Goal: Task Accomplishment & Management: Manage account settings

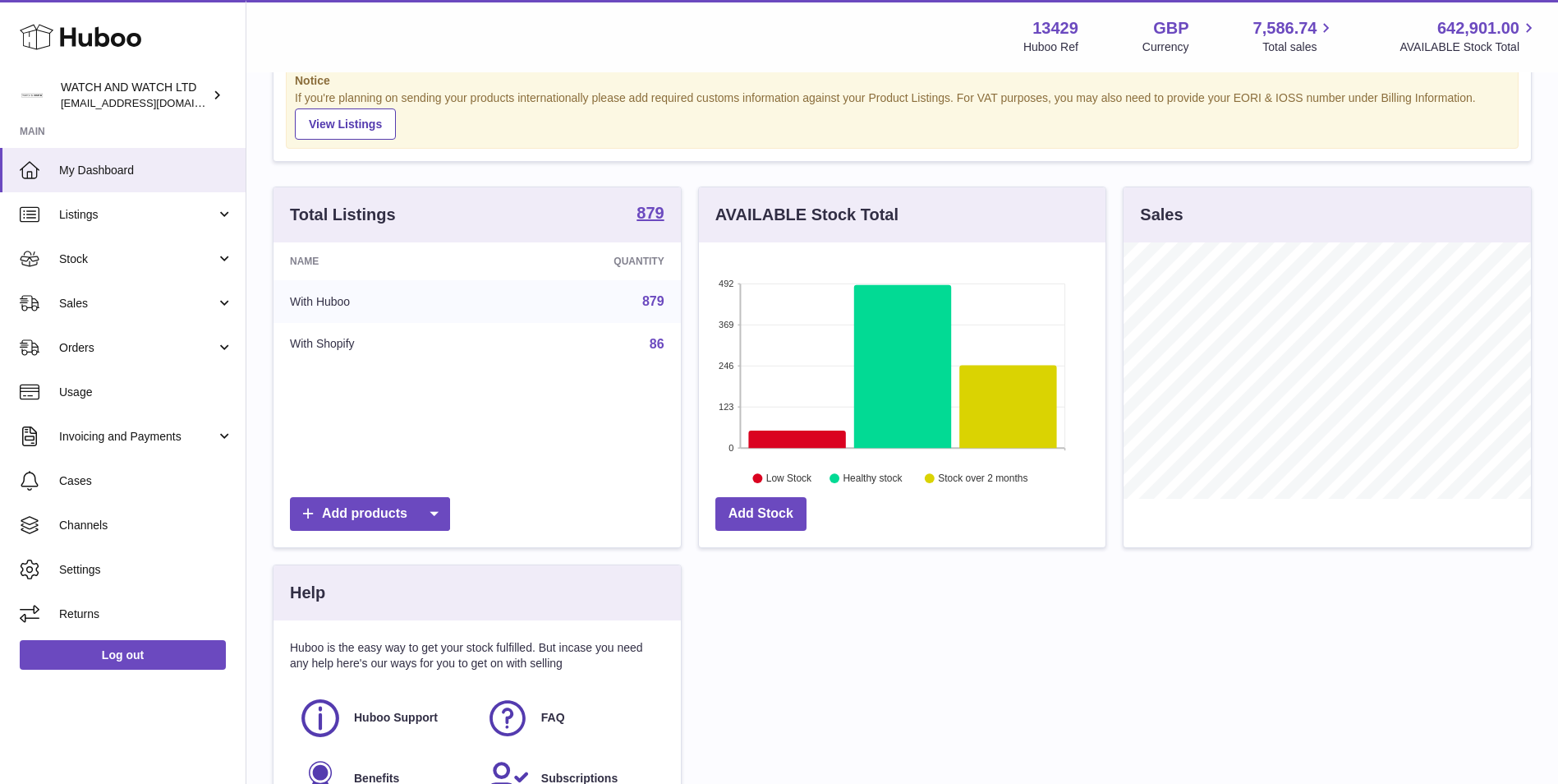
scroll to position [82, 0]
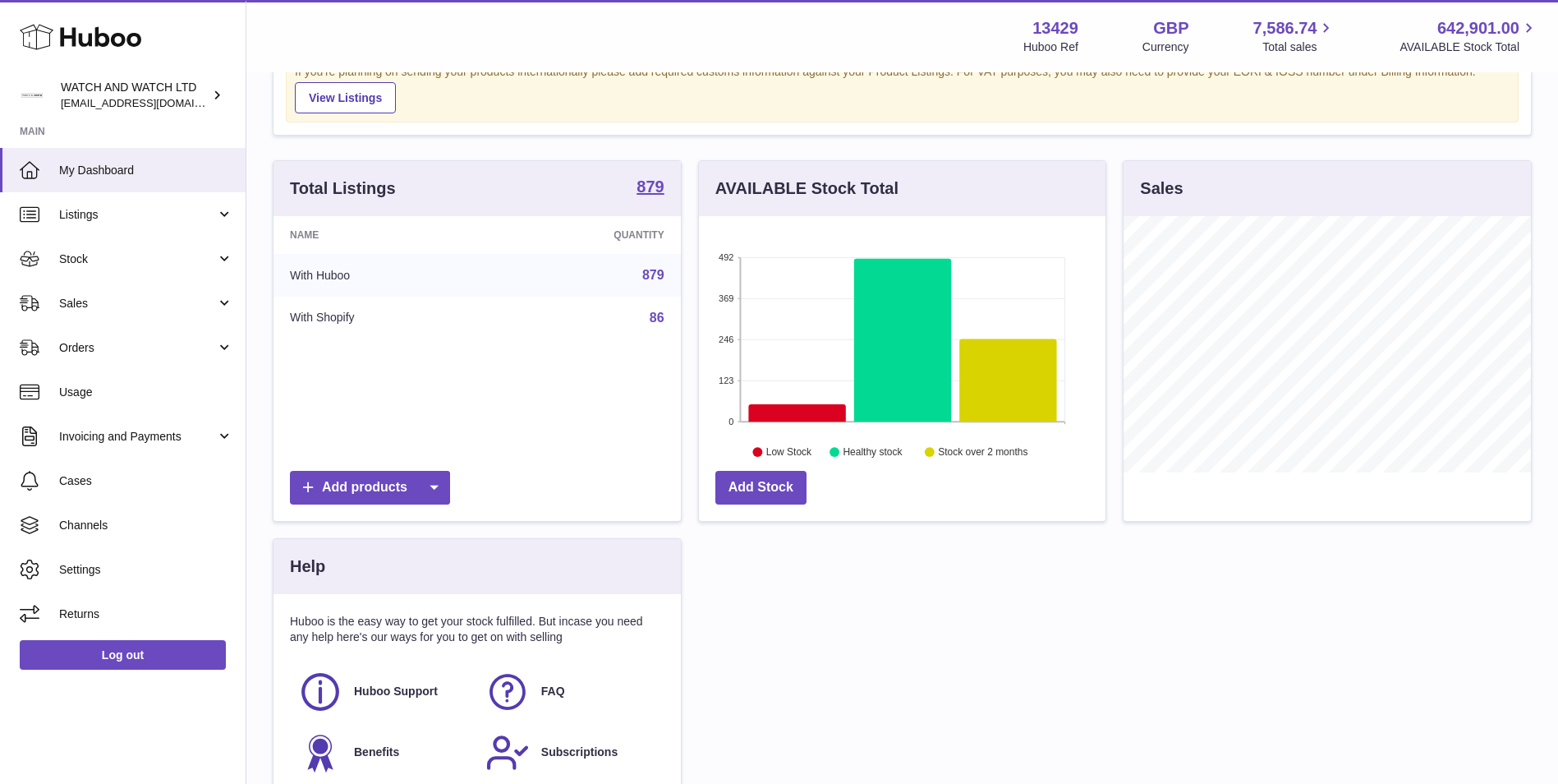
click at [994, 541] on div "Total Listings 879 Name Quantity With Huboo 879 With Shopify 86 Add products AV…" at bounding box center [902, 489] width 1275 height 660
click at [540, 283] on td "879" at bounding box center [586, 274] width 188 height 43
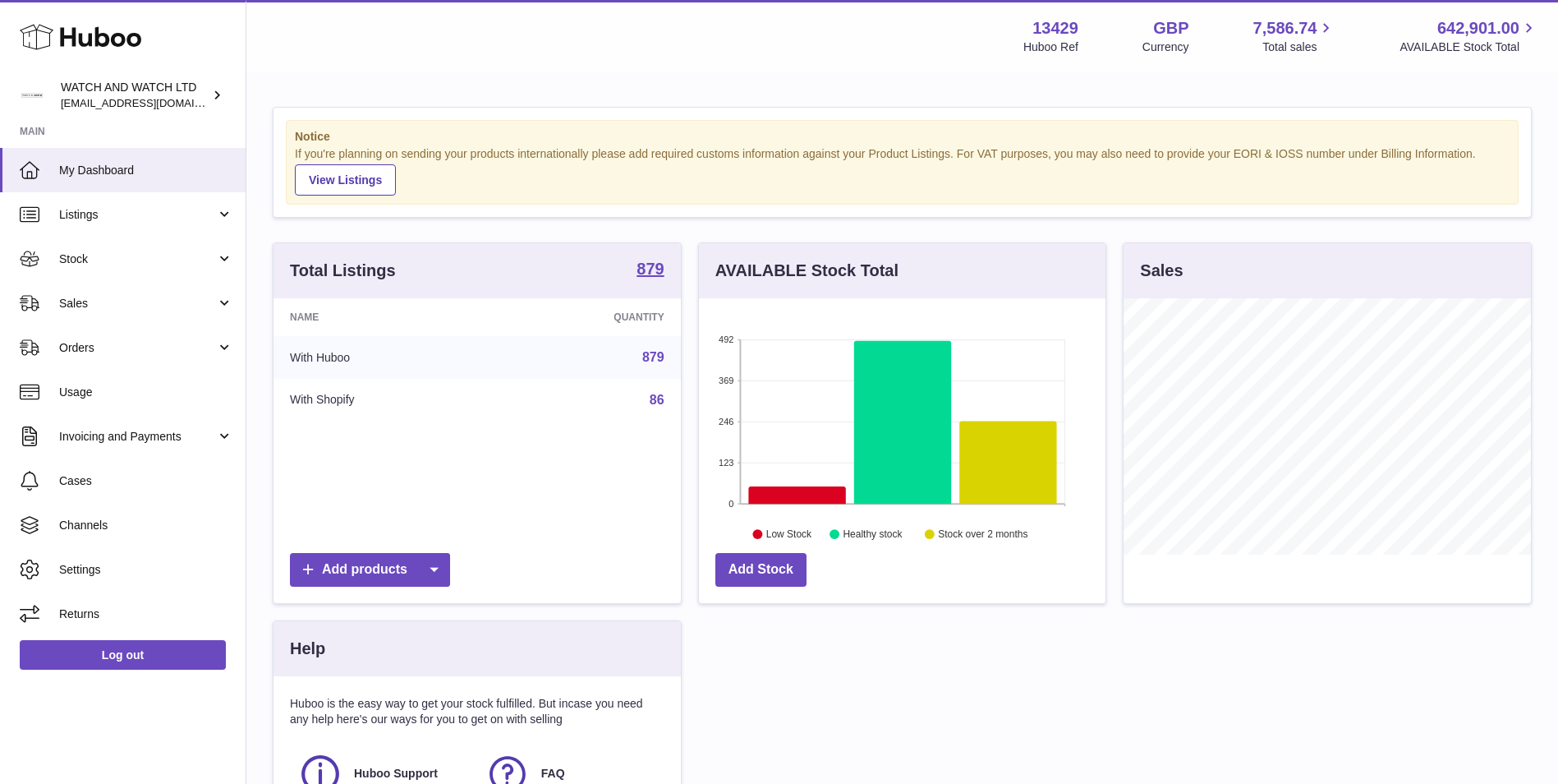
click at [389, 279] on h3 "Total Listings" at bounding box center [343, 271] width 106 height 22
click at [655, 354] on link "879" at bounding box center [653, 356] width 22 height 14
click at [211, 225] on link "Listings" at bounding box center [123, 214] width 245 height 44
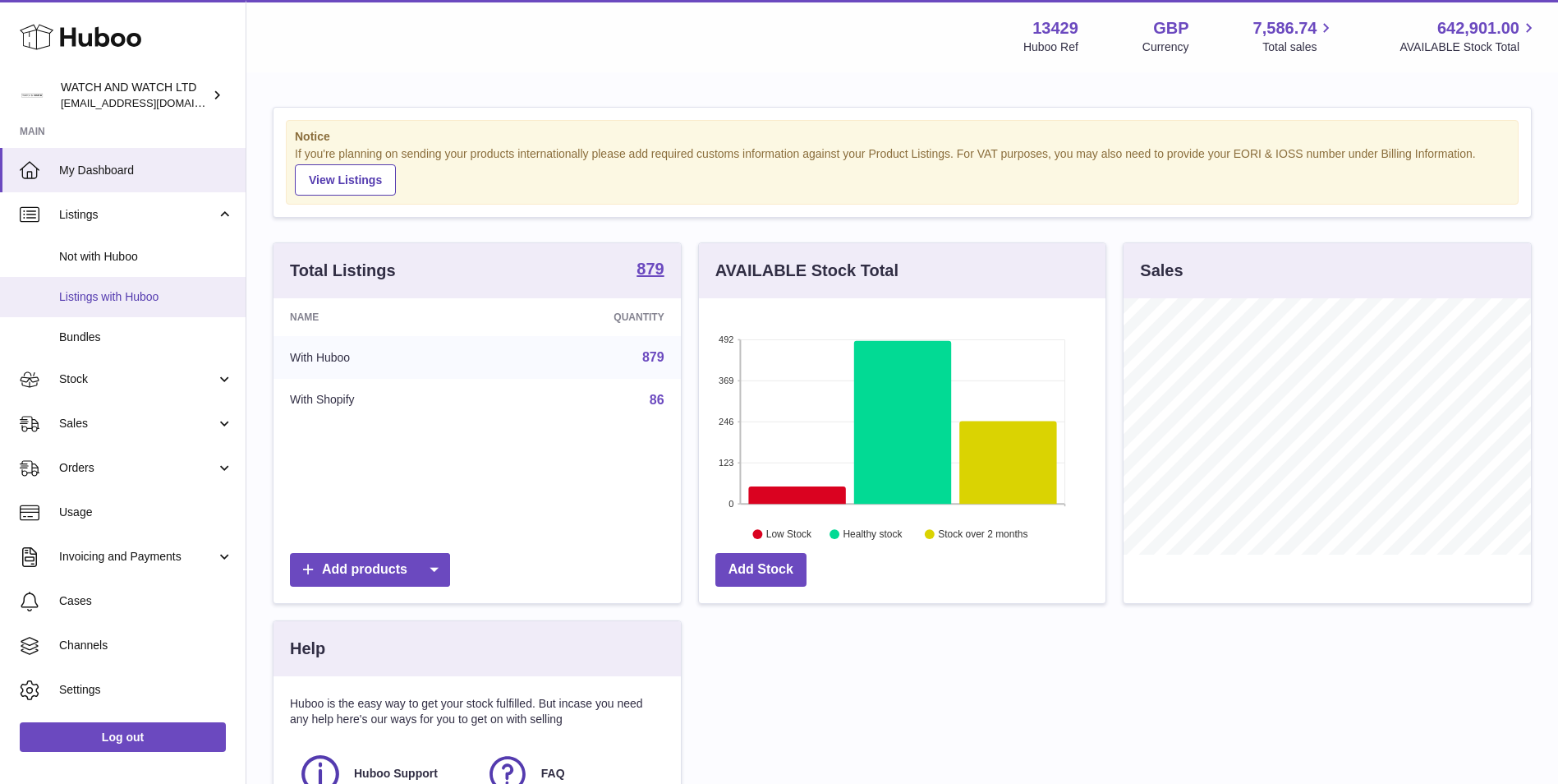
click at [149, 291] on span "Listings with Huboo" at bounding box center [146, 296] width 174 height 16
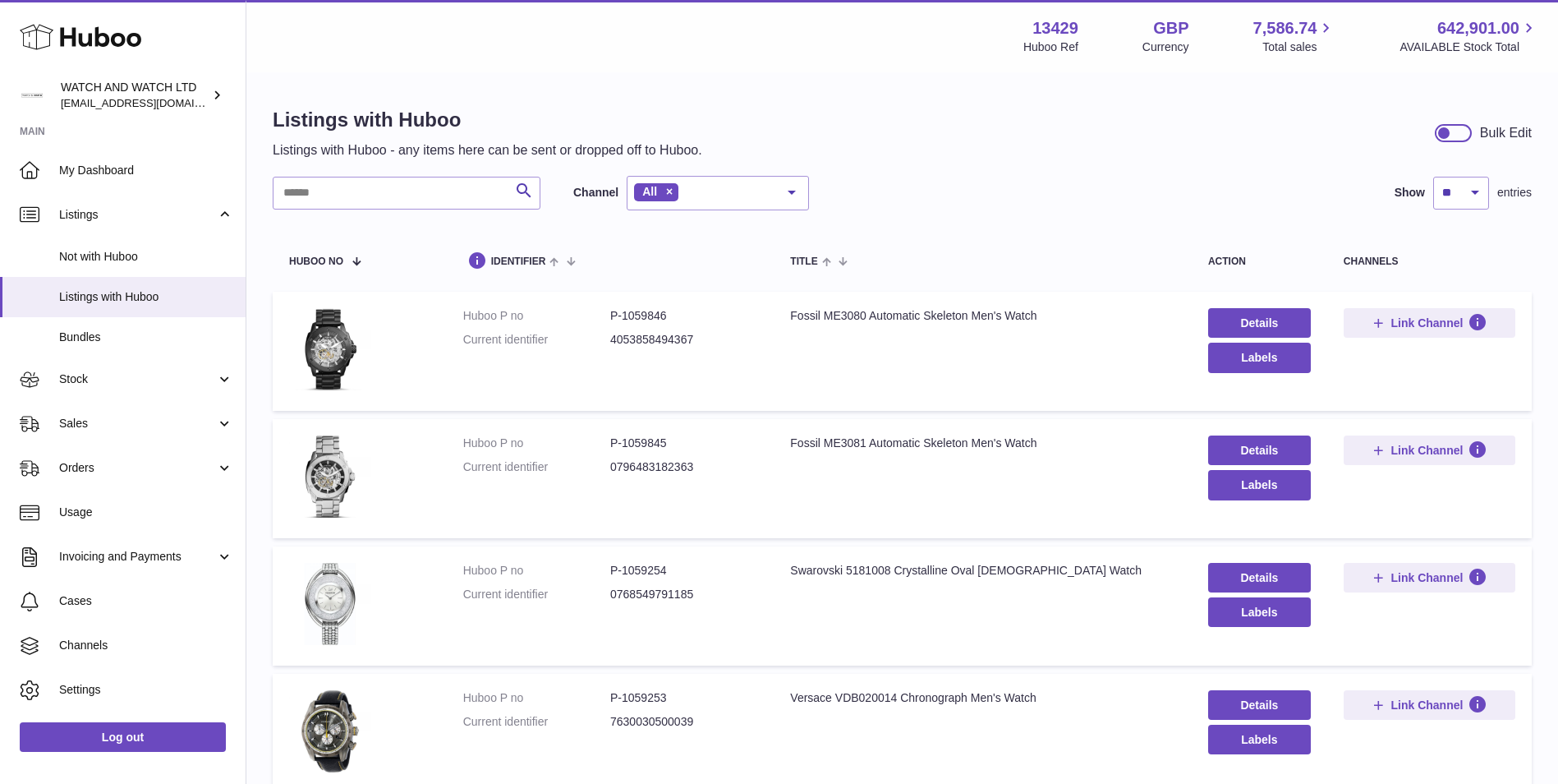
click at [785, 205] on div at bounding box center [792, 192] width 33 height 31
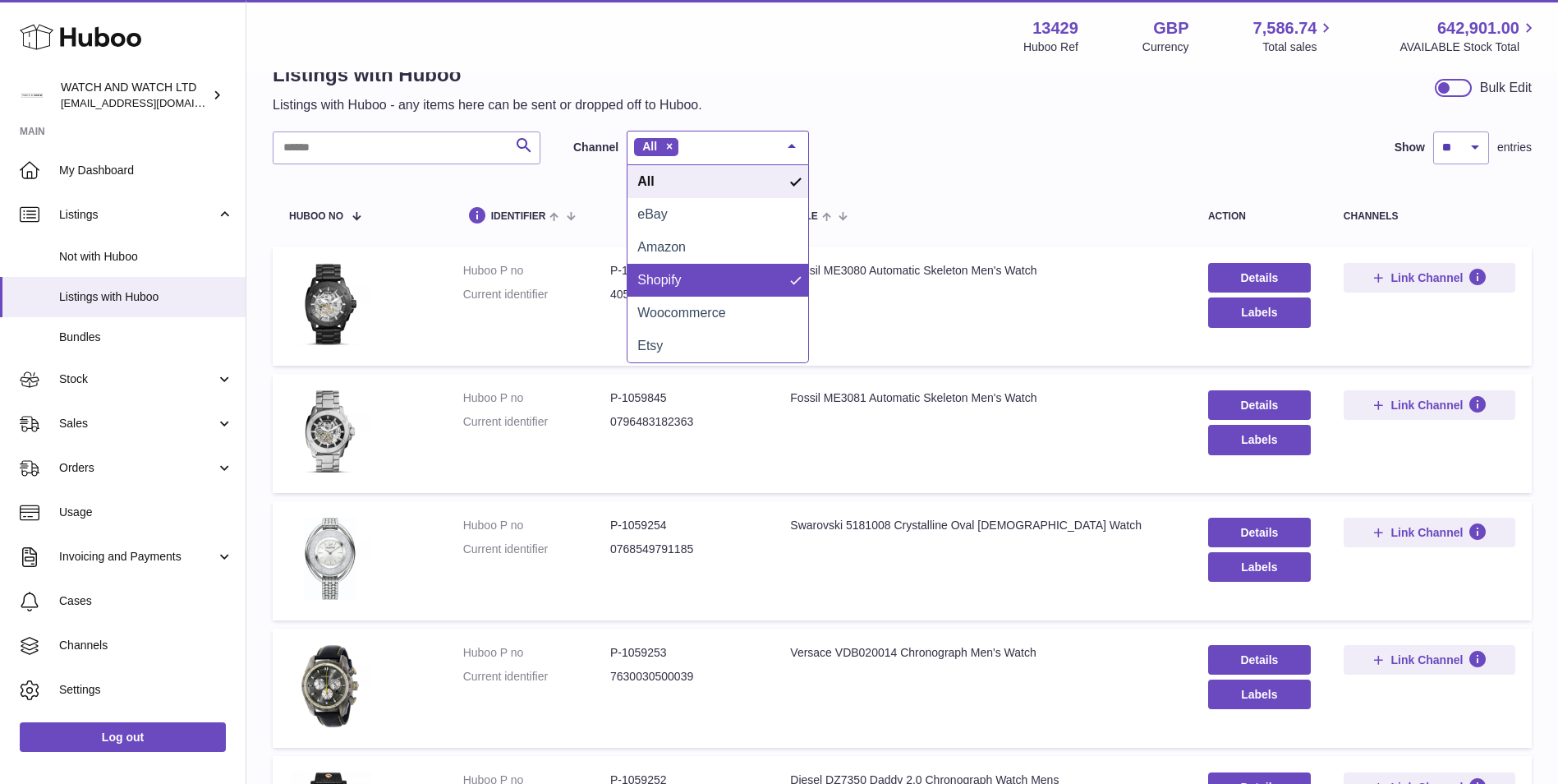
scroll to position [82, 0]
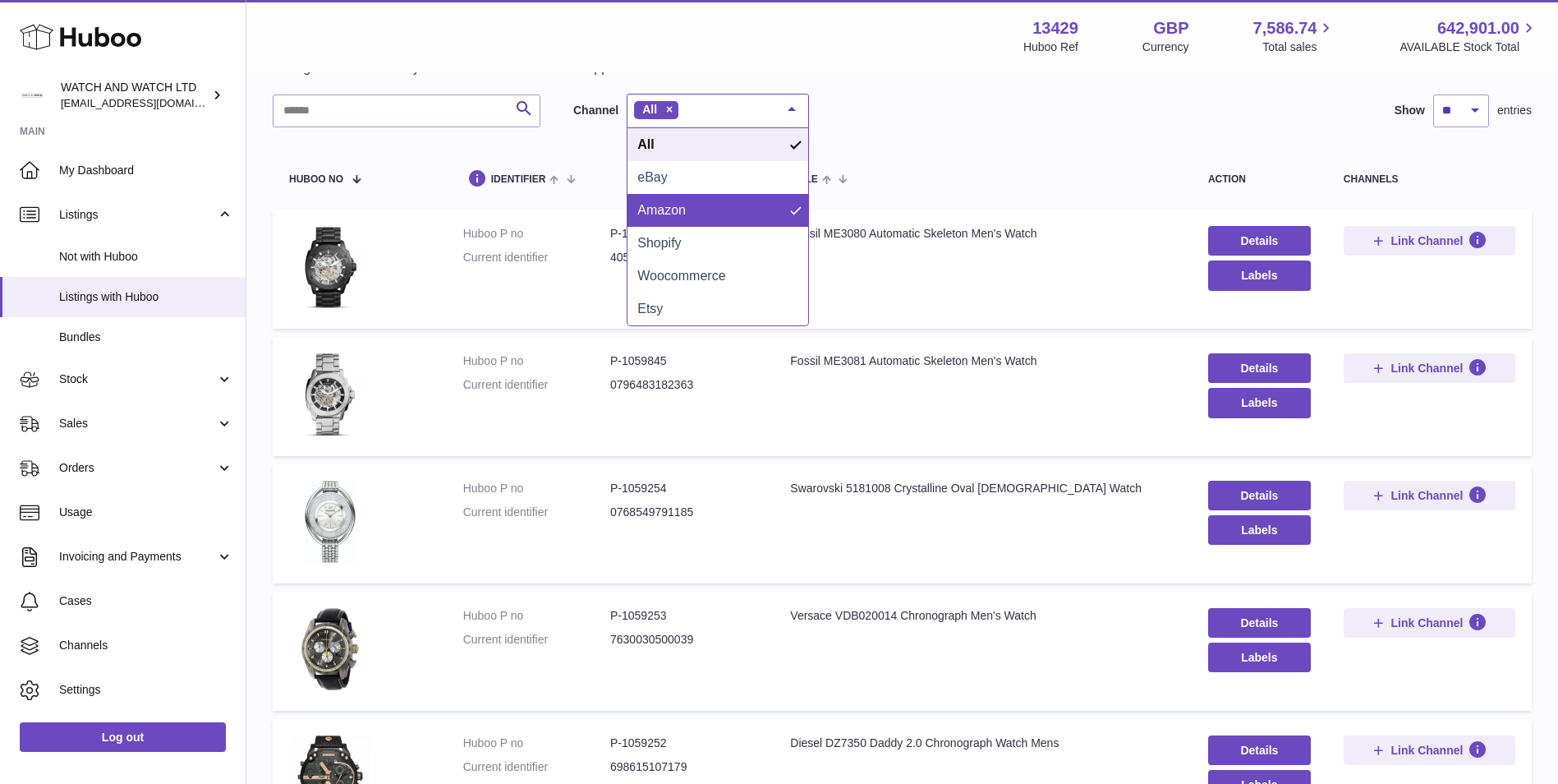
click at [1038, 94] on div "Search Channel All All eBay Amazon Shopify Woocommerce Etsy No elements found. …" at bounding box center [902, 111] width 1259 height 35
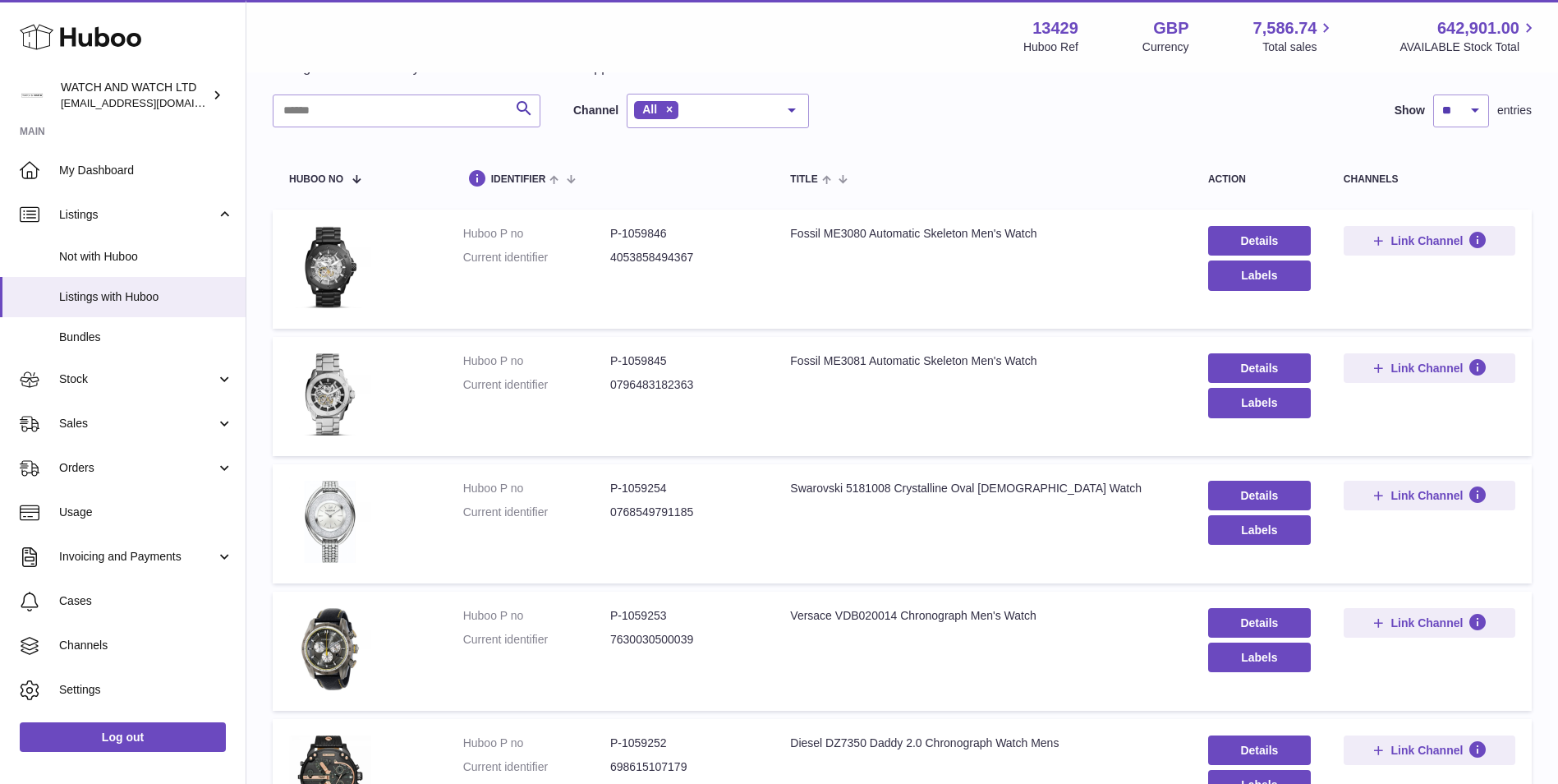
scroll to position [0, 0]
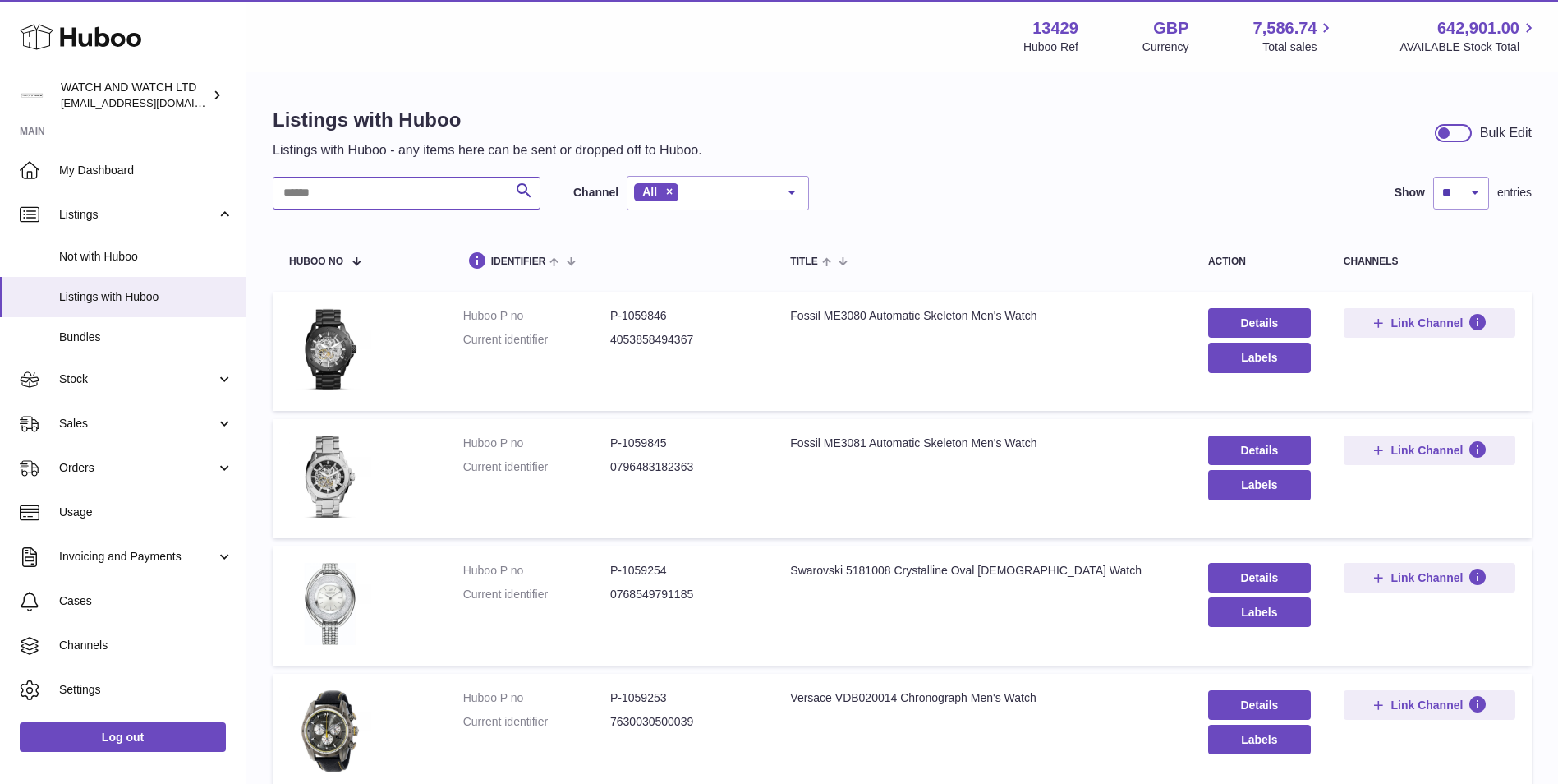
click at [403, 188] on input "text" at bounding box center [406, 193] width 268 height 33
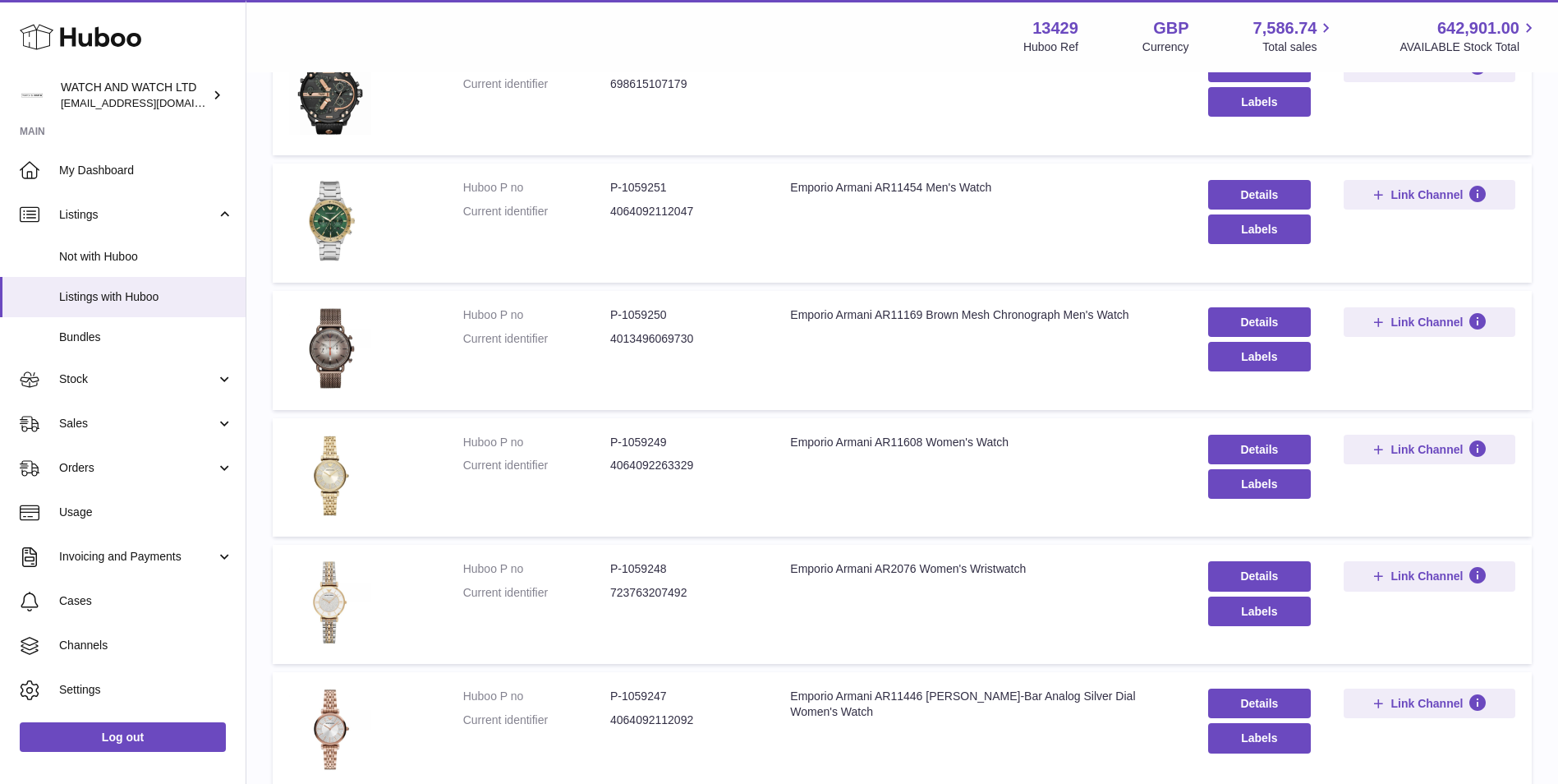
scroll to position [952, 0]
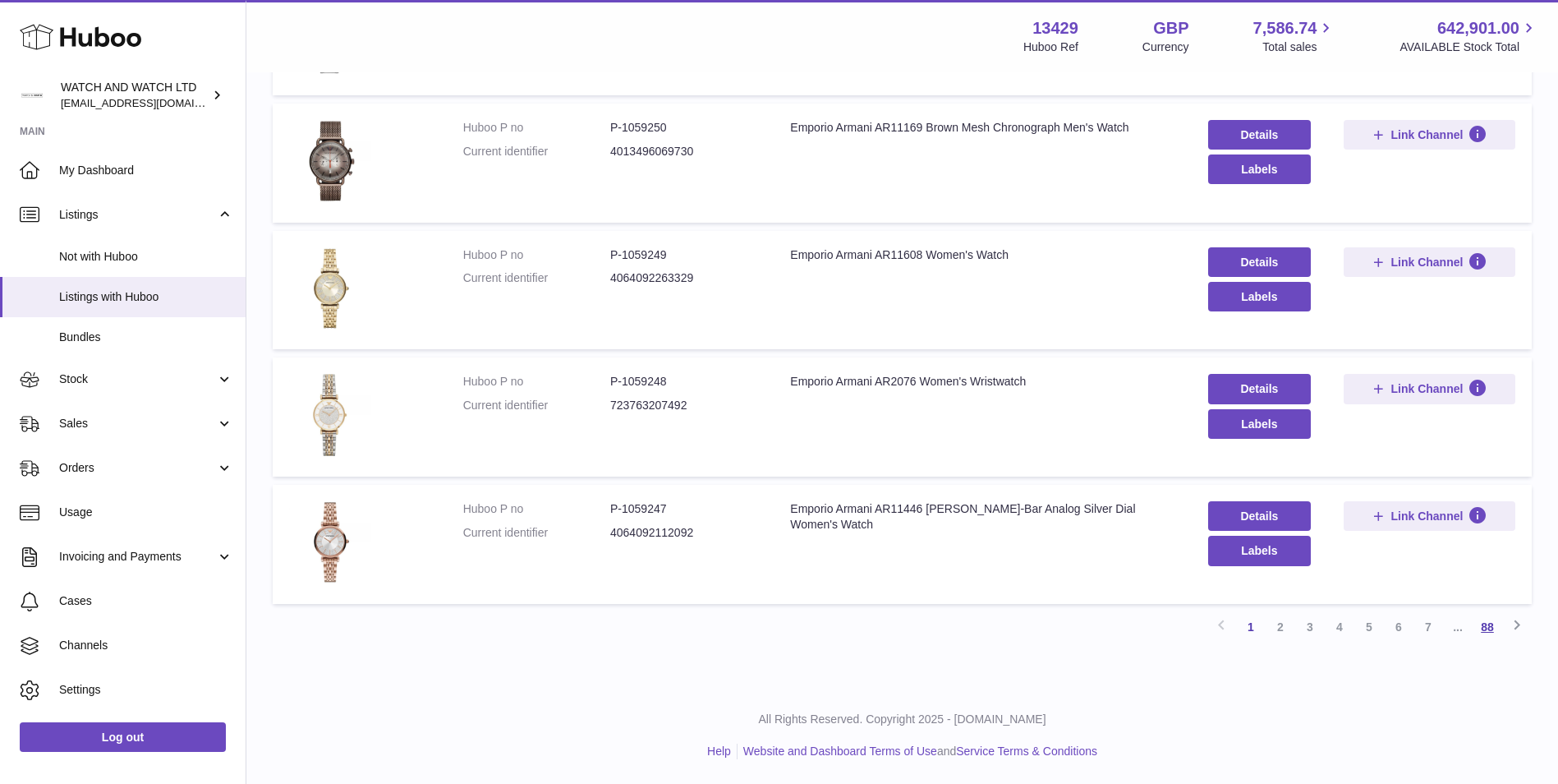
click at [1491, 629] on link "88" at bounding box center [1488, 627] width 29 height 29
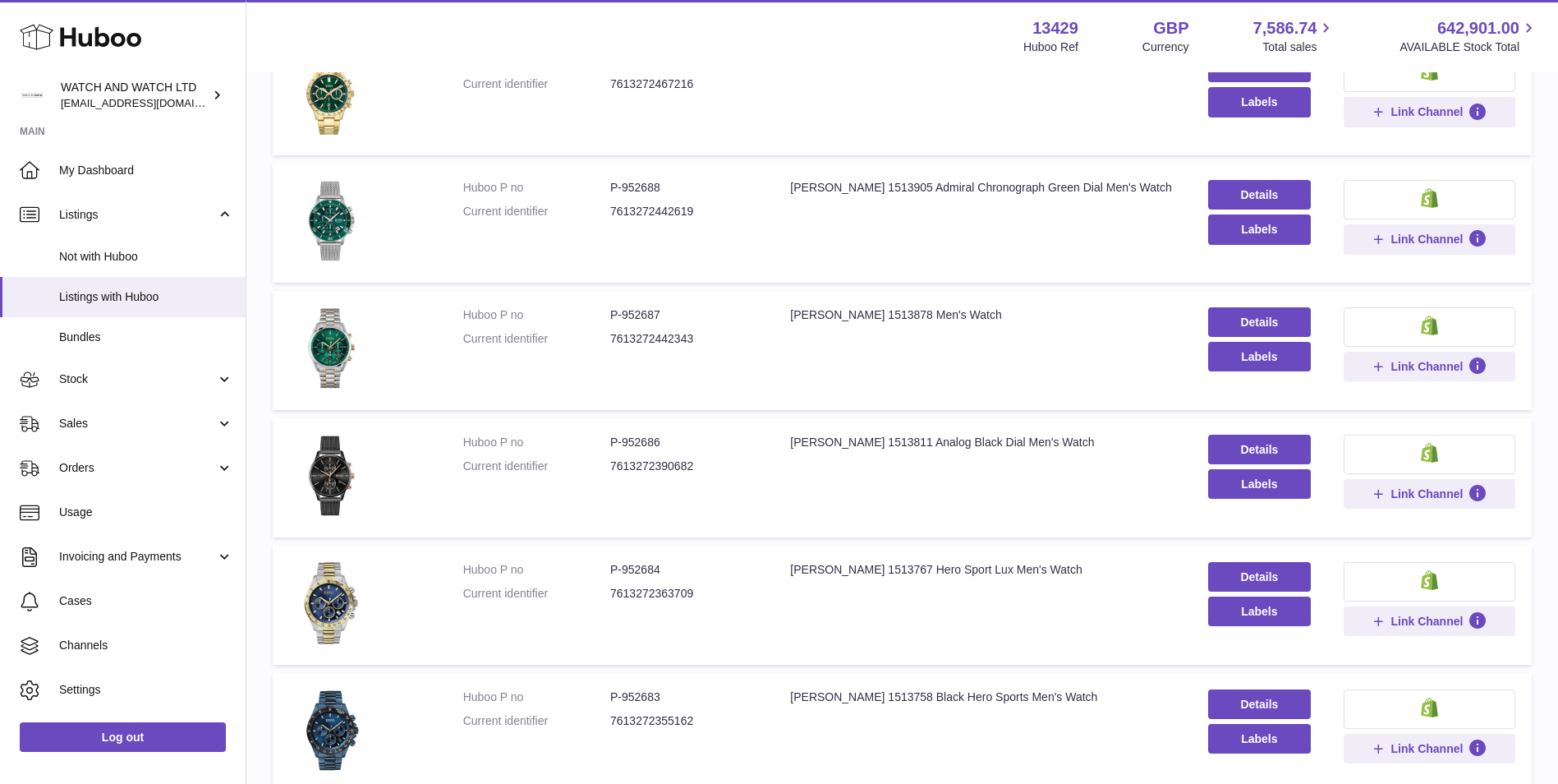
scroll to position [567, 0]
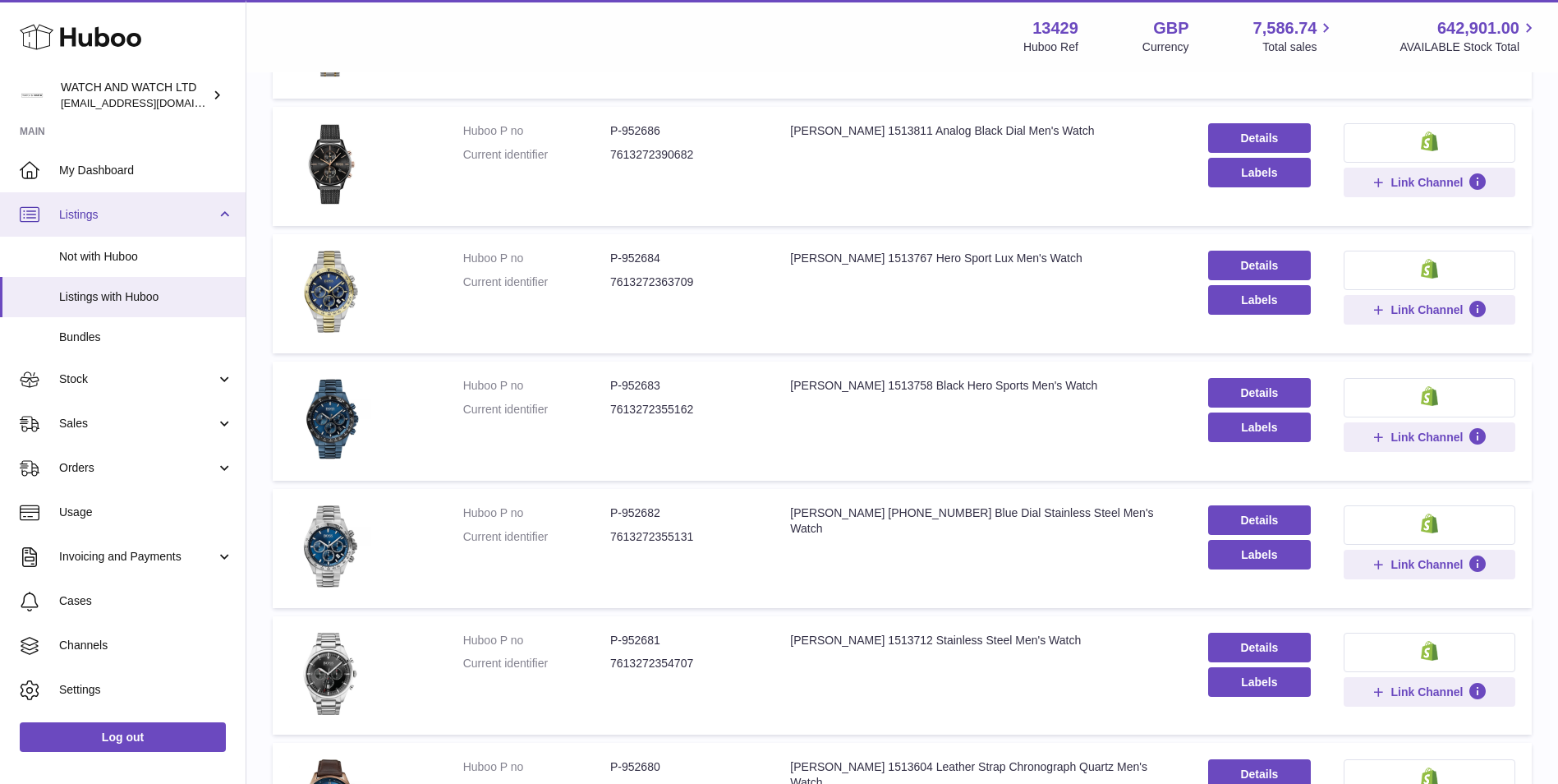
click at [88, 212] on span "Listings" at bounding box center [137, 214] width 156 height 16
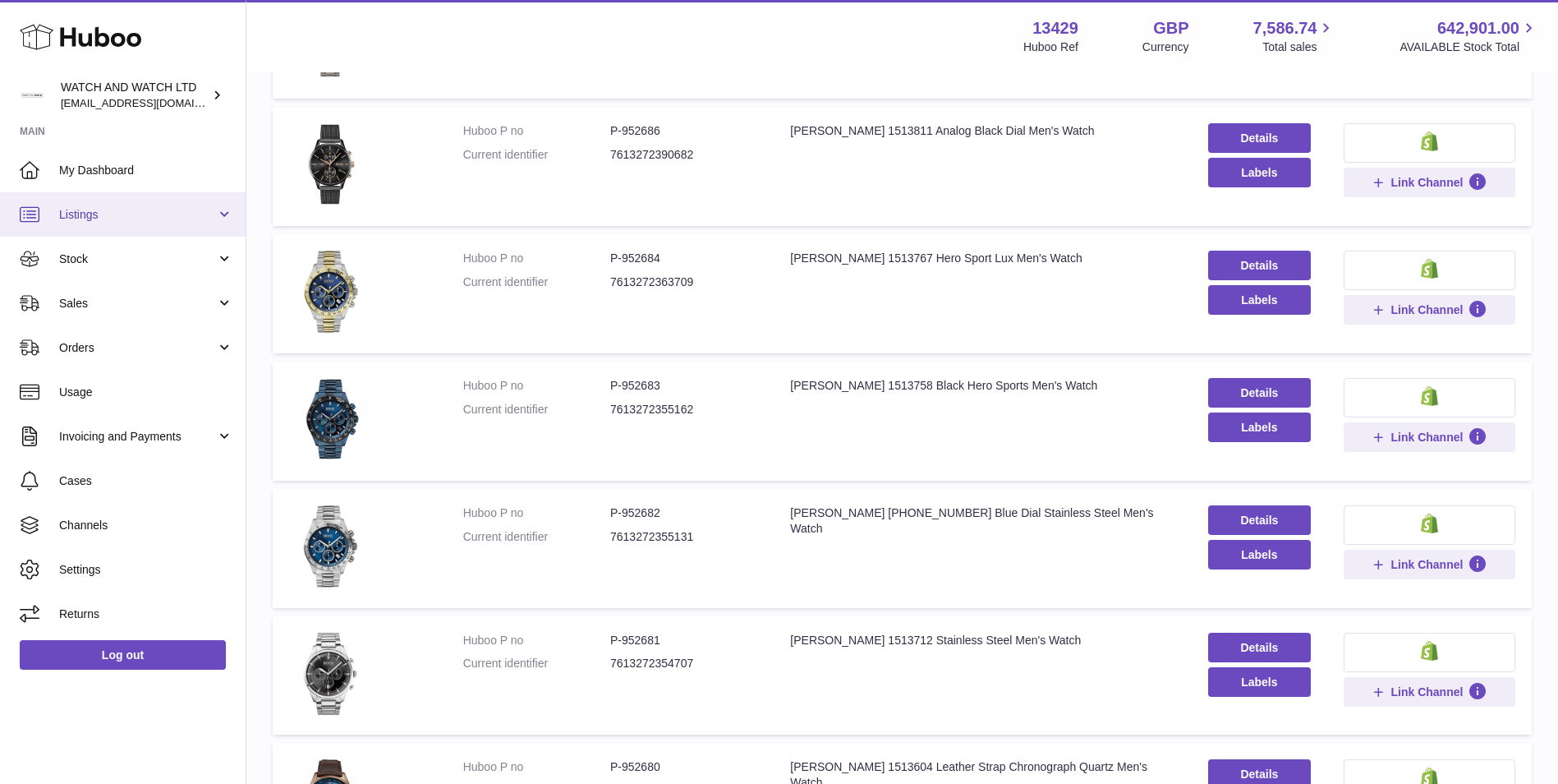
click at [141, 209] on span "Listings" at bounding box center [137, 214] width 156 height 16
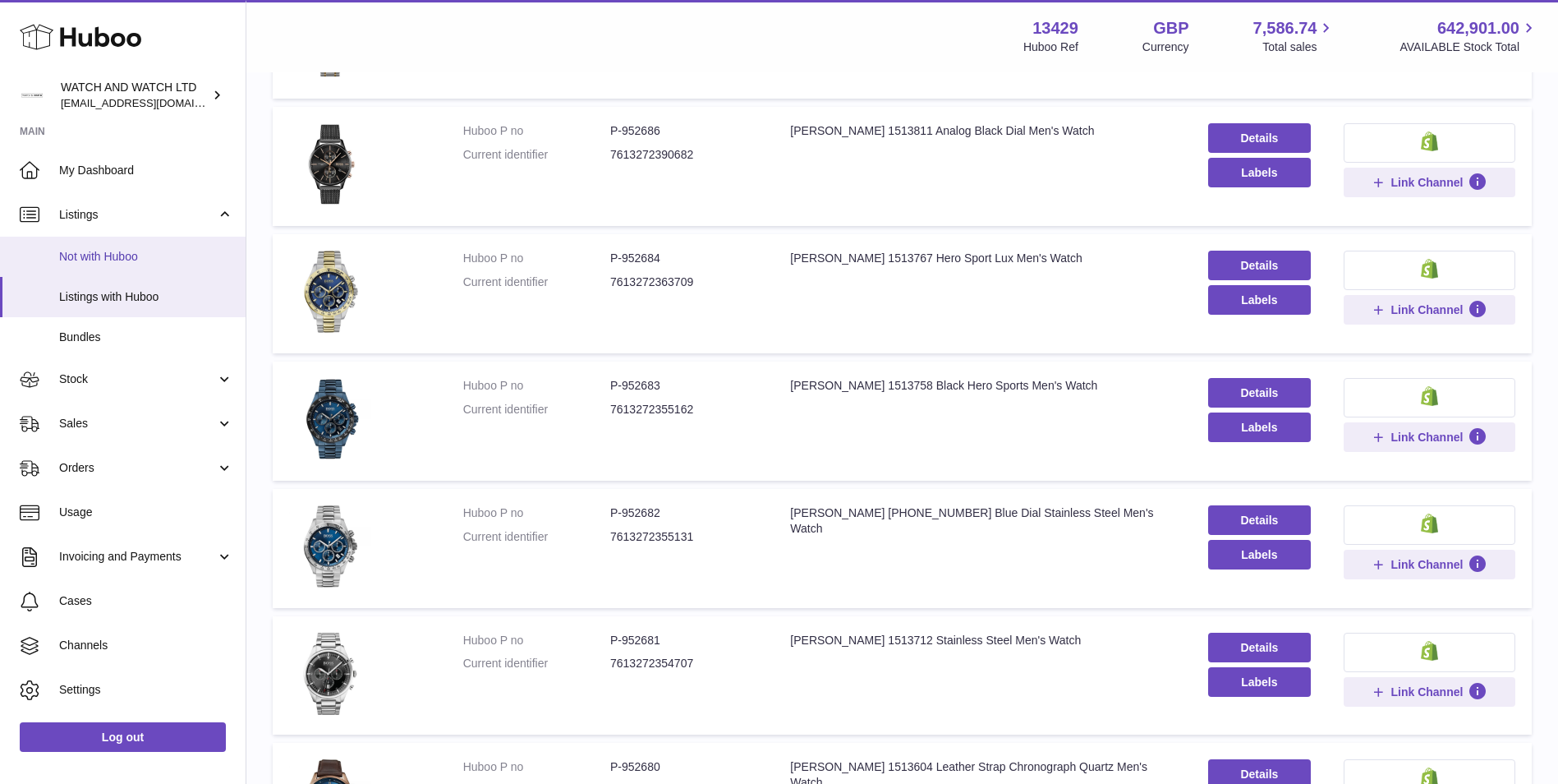
click at [116, 255] on span "Not with Huboo" at bounding box center [146, 256] width 174 height 16
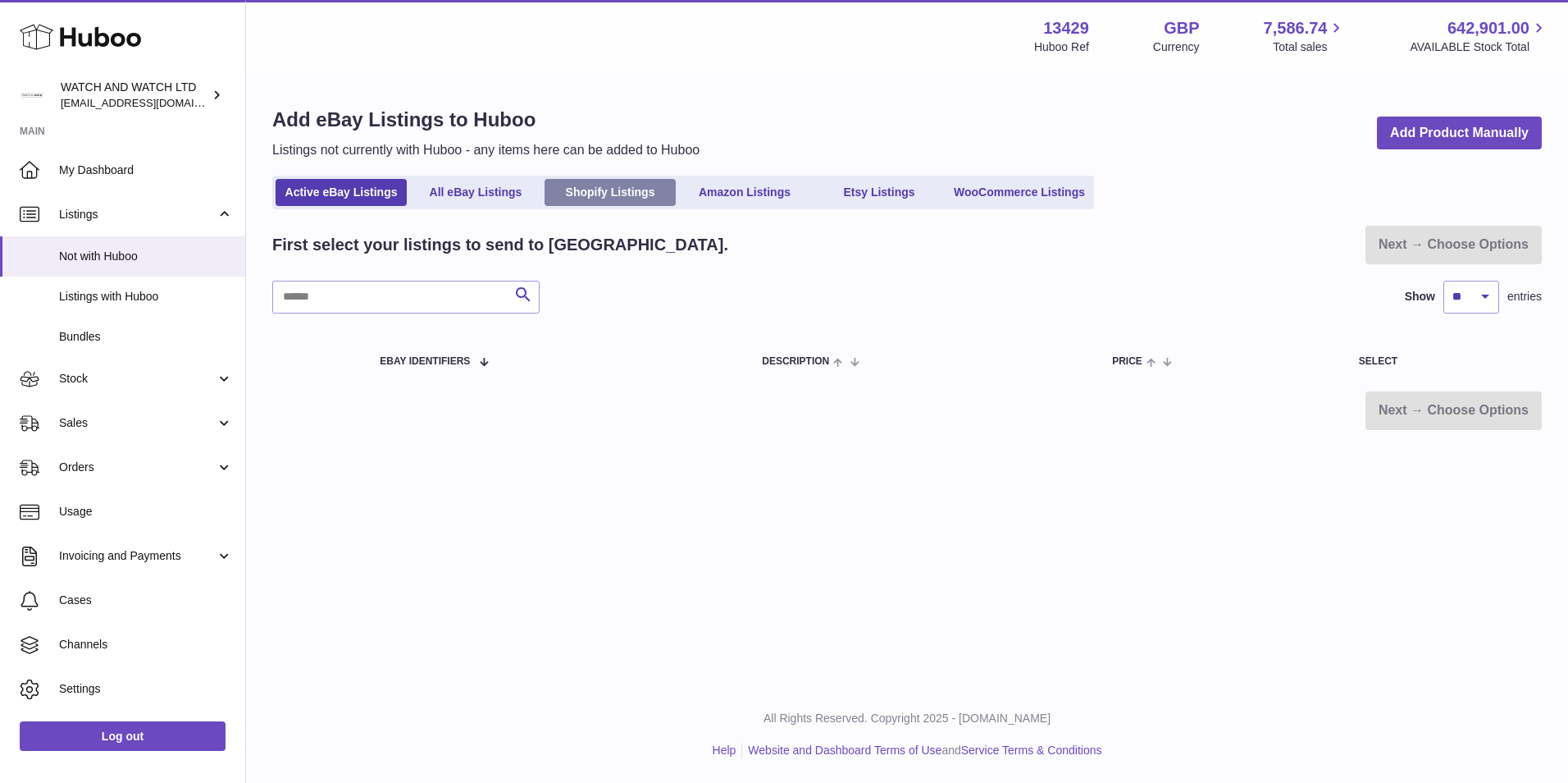
click at [628, 190] on link "Shopify Listings" at bounding box center [610, 193] width 132 height 27
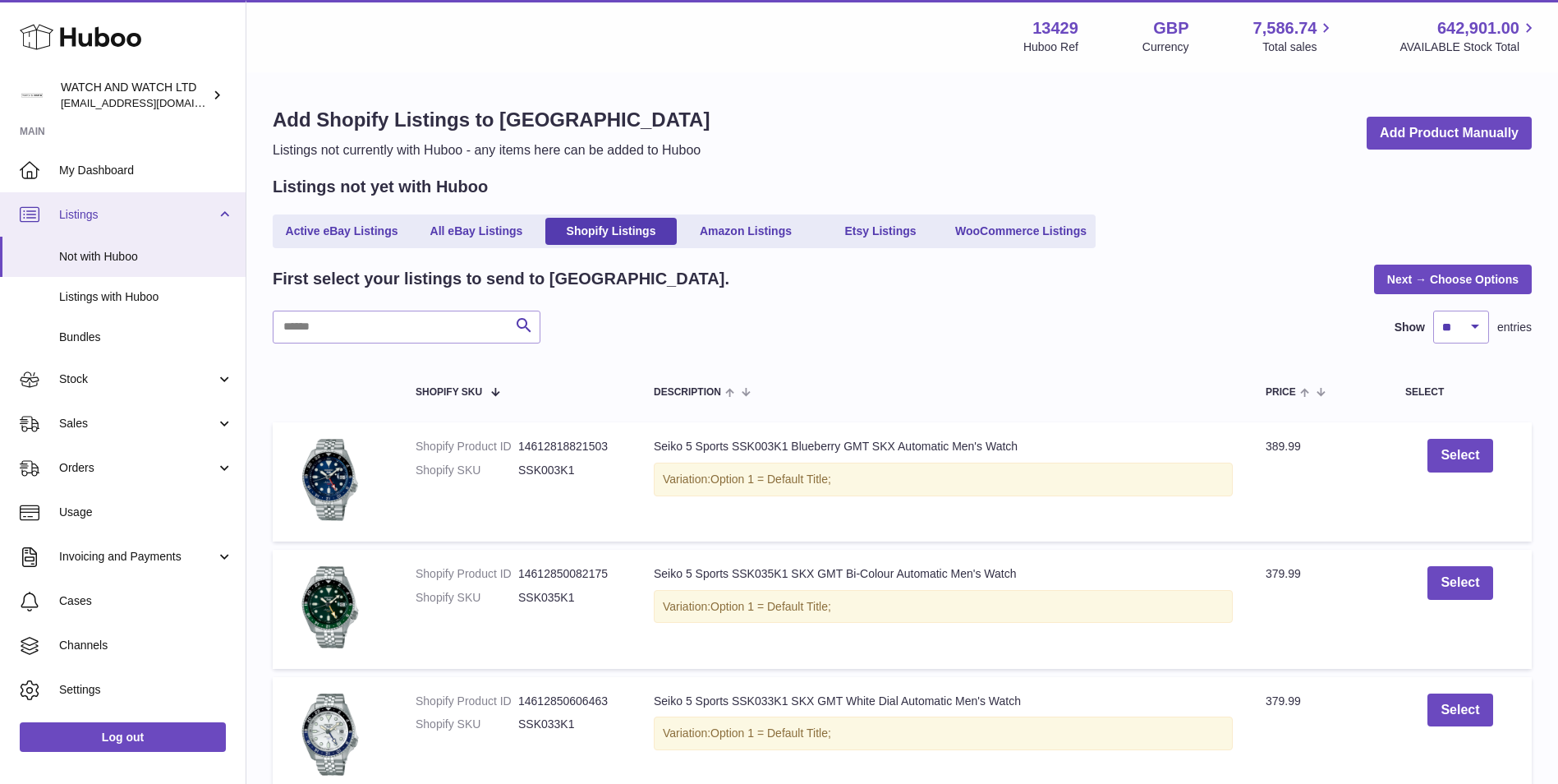
click at [132, 220] on span "Listings" at bounding box center [137, 214] width 156 height 16
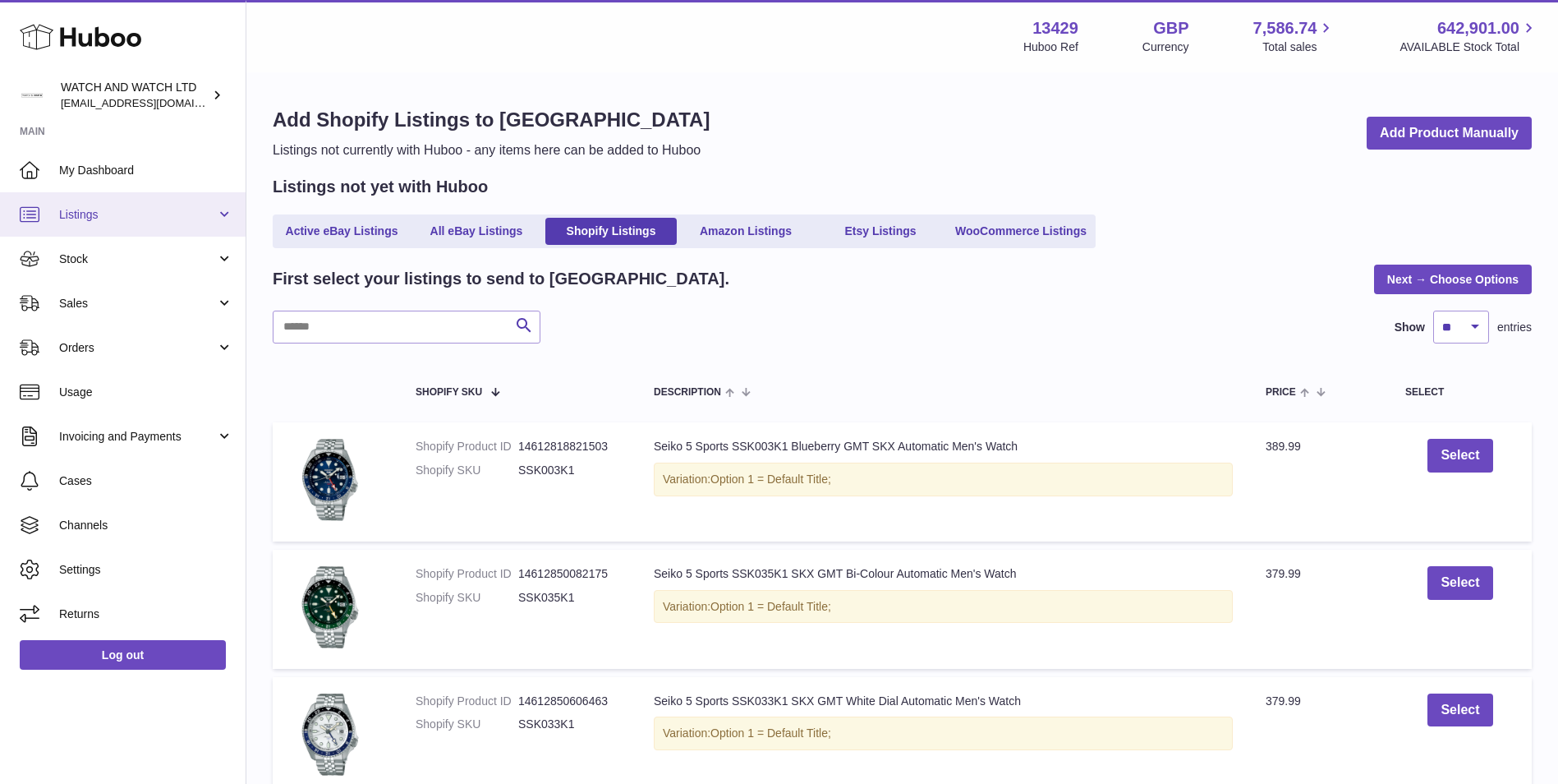
click at [90, 213] on span "Listings" at bounding box center [137, 214] width 156 height 16
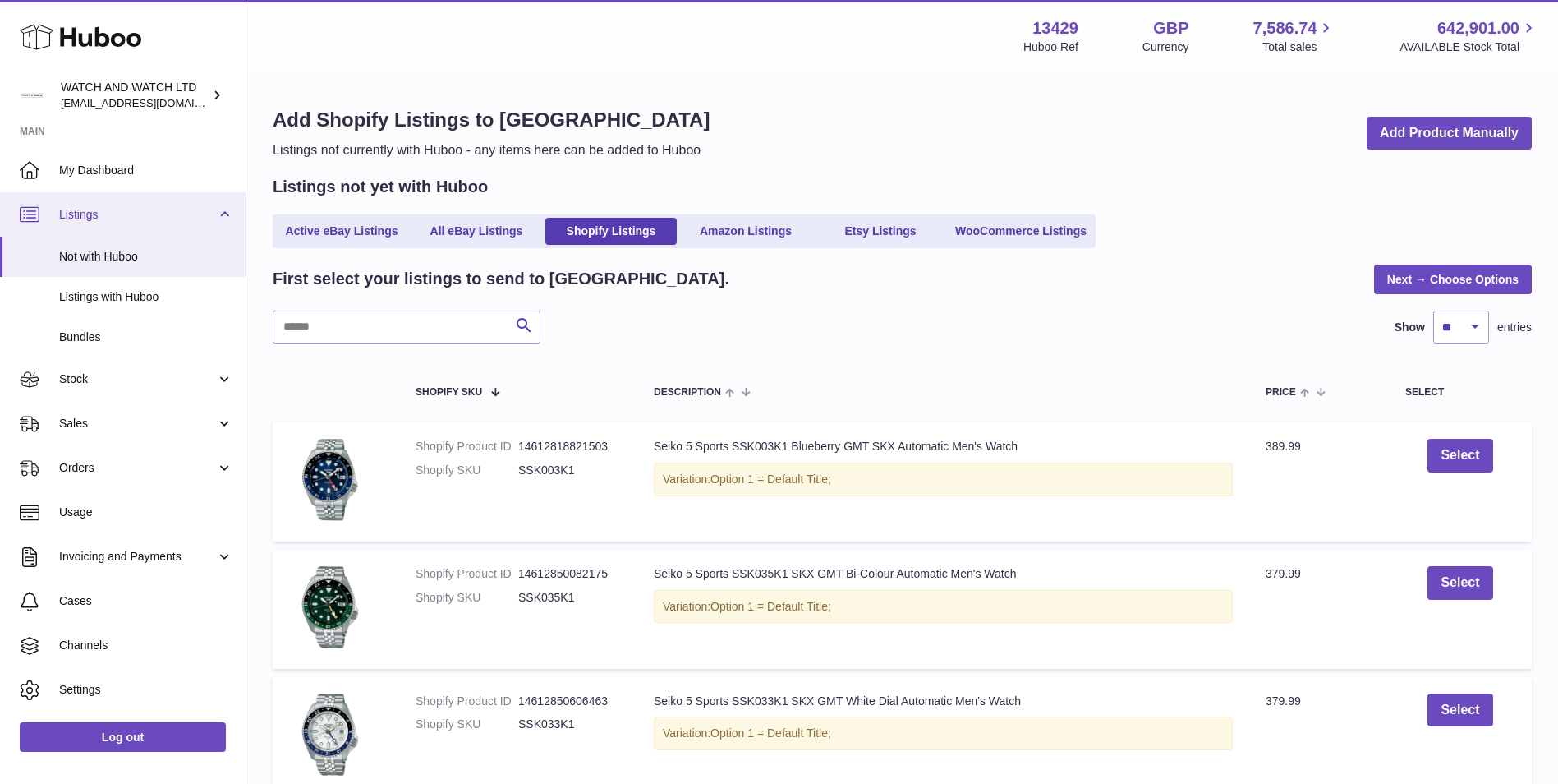
click at [81, 205] on link "Listings" at bounding box center [123, 214] width 245 height 44
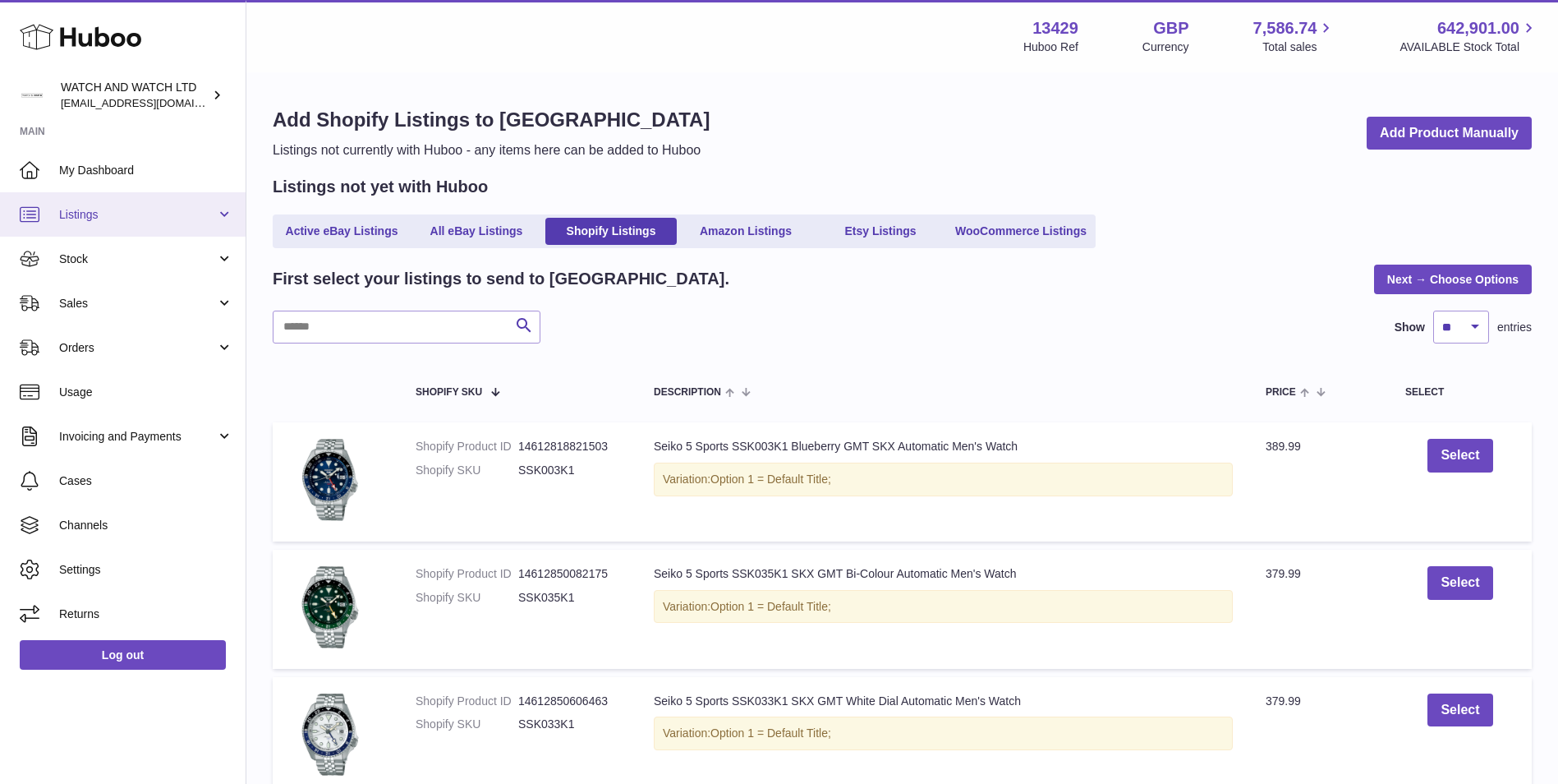
click at [52, 223] on link "Listings" at bounding box center [123, 214] width 245 height 44
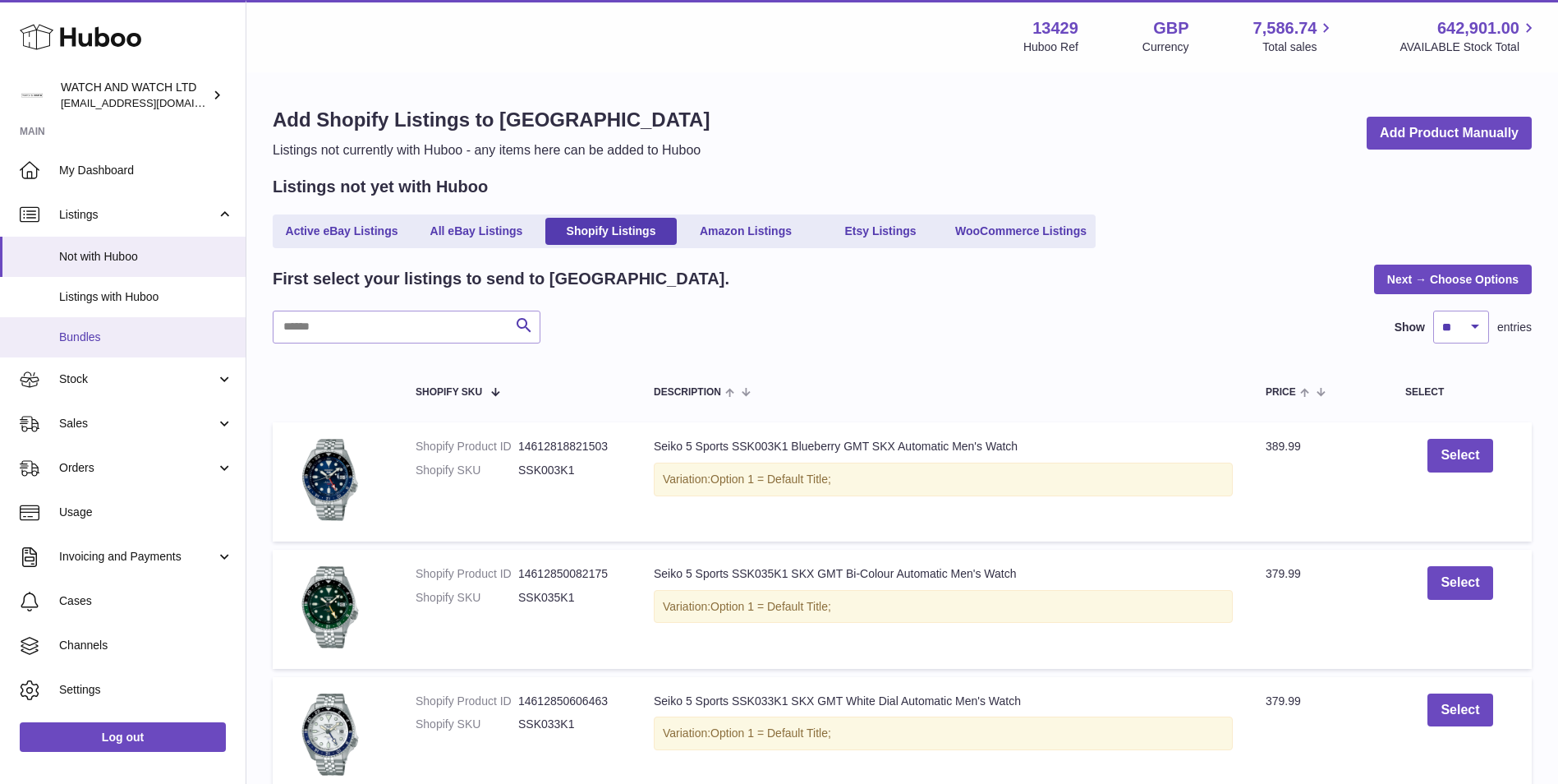
click at [159, 338] on span "Bundles" at bounding box center [146, 337] width 174 height 16
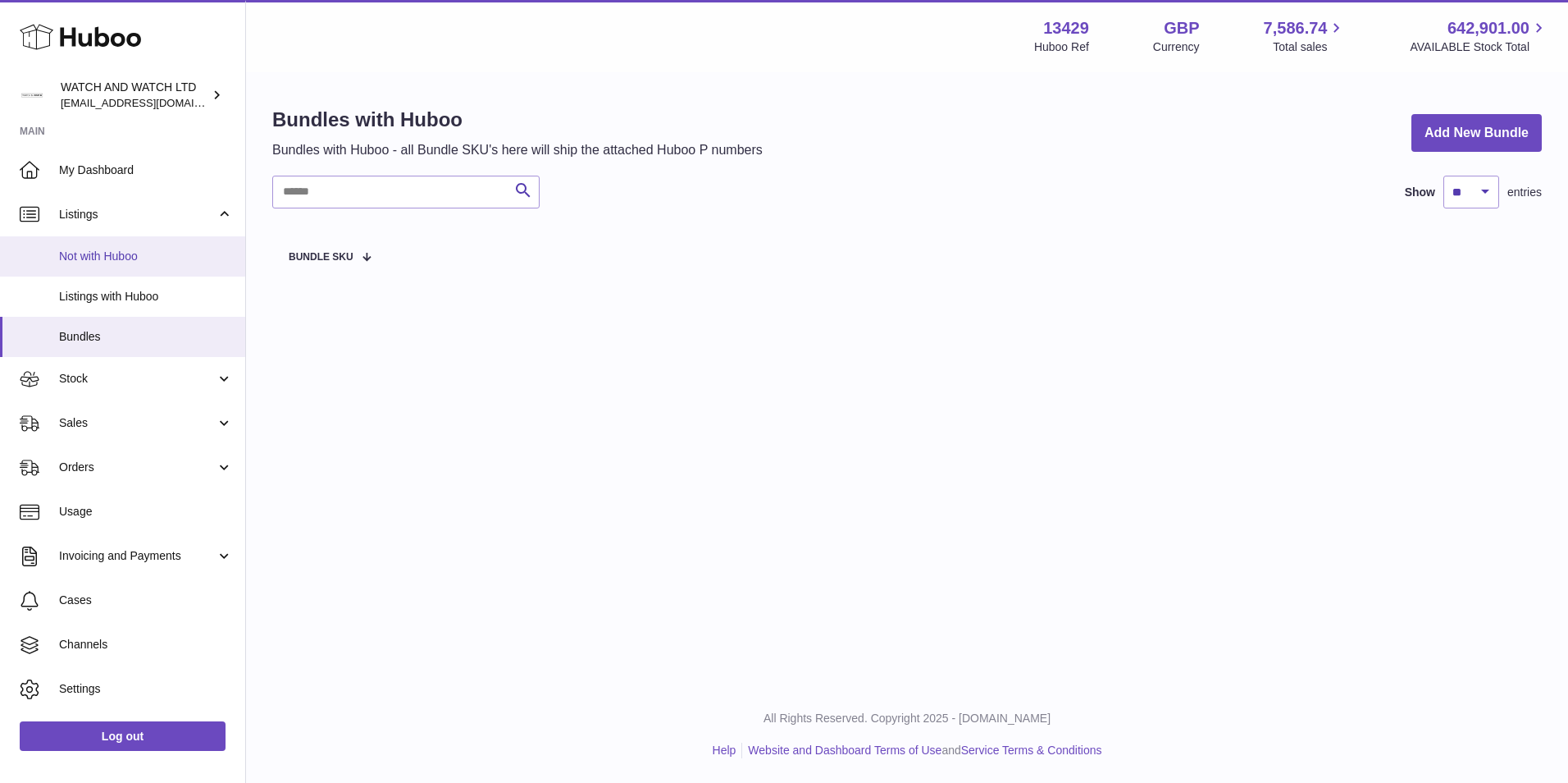
click at [100, 259] on span "Not with Huboo" at bounding box center [146, 256] width 174 height 16
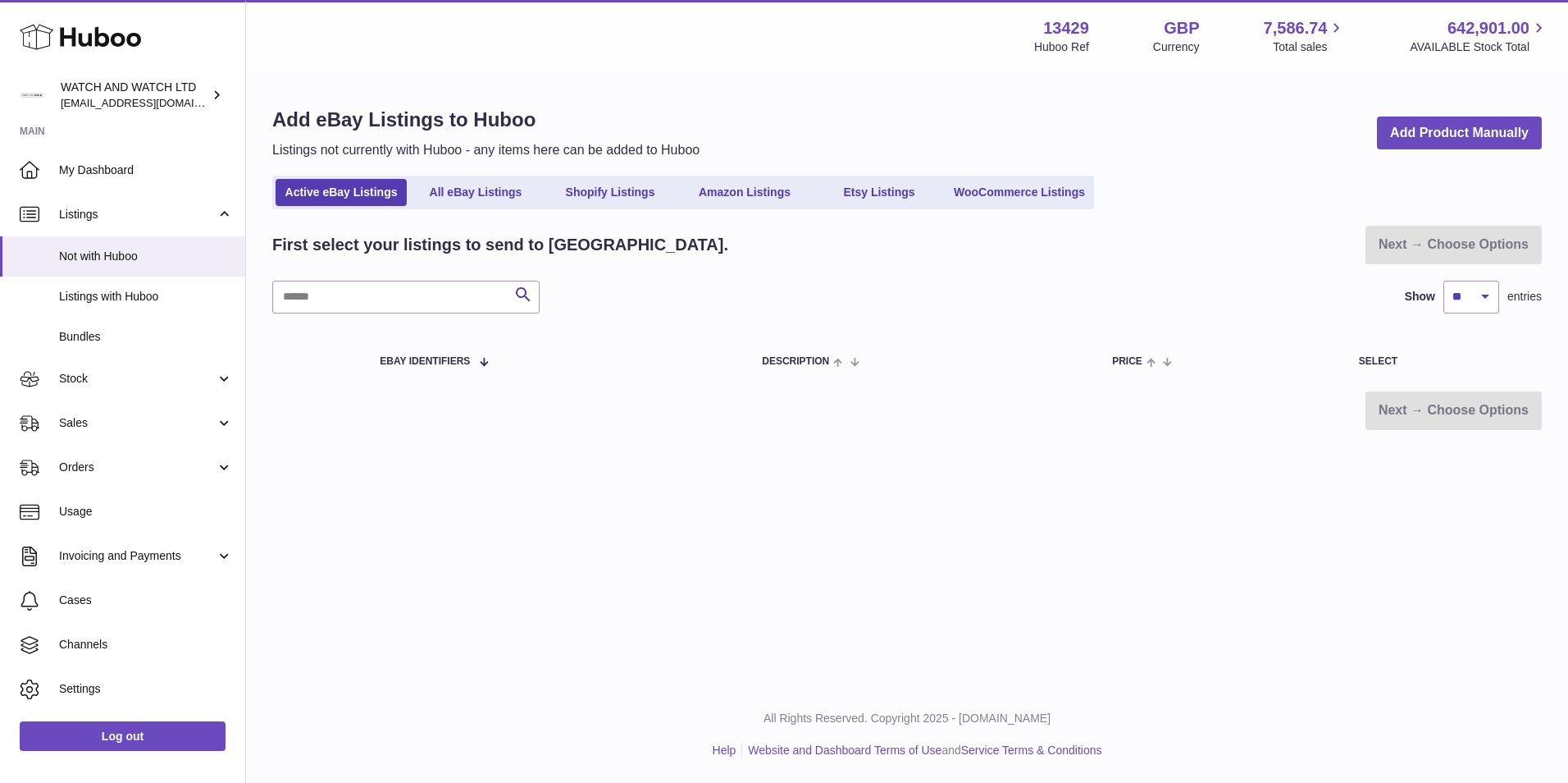
click at [106, 292] on span "Listings with Huboo" at bounding box center [146, 296] width 174 height 16
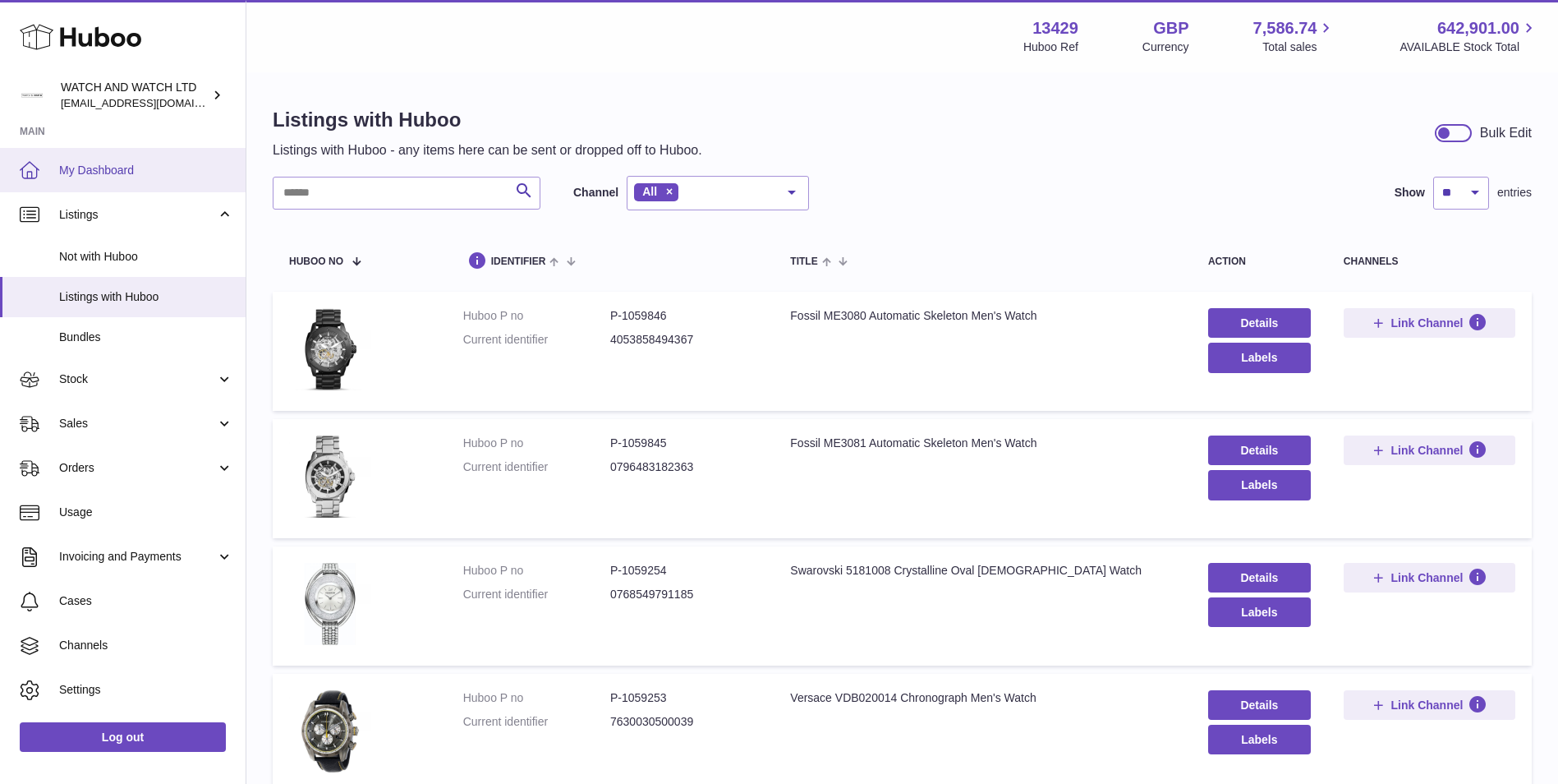
click at [110, 175] on span "My Dashboard" at bounding box center [146, 170] width 174 height 16
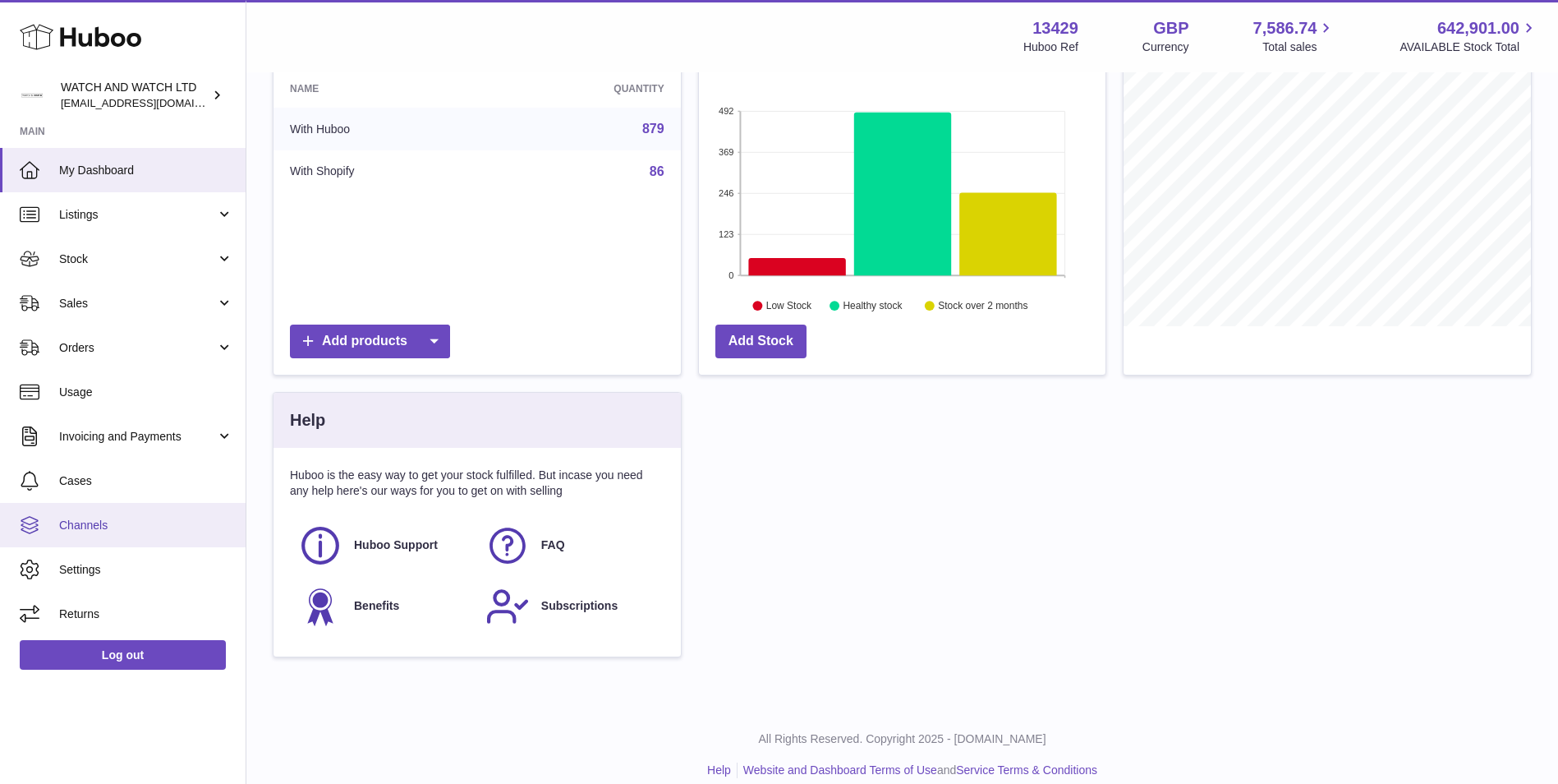
scroll to position [246, 0]
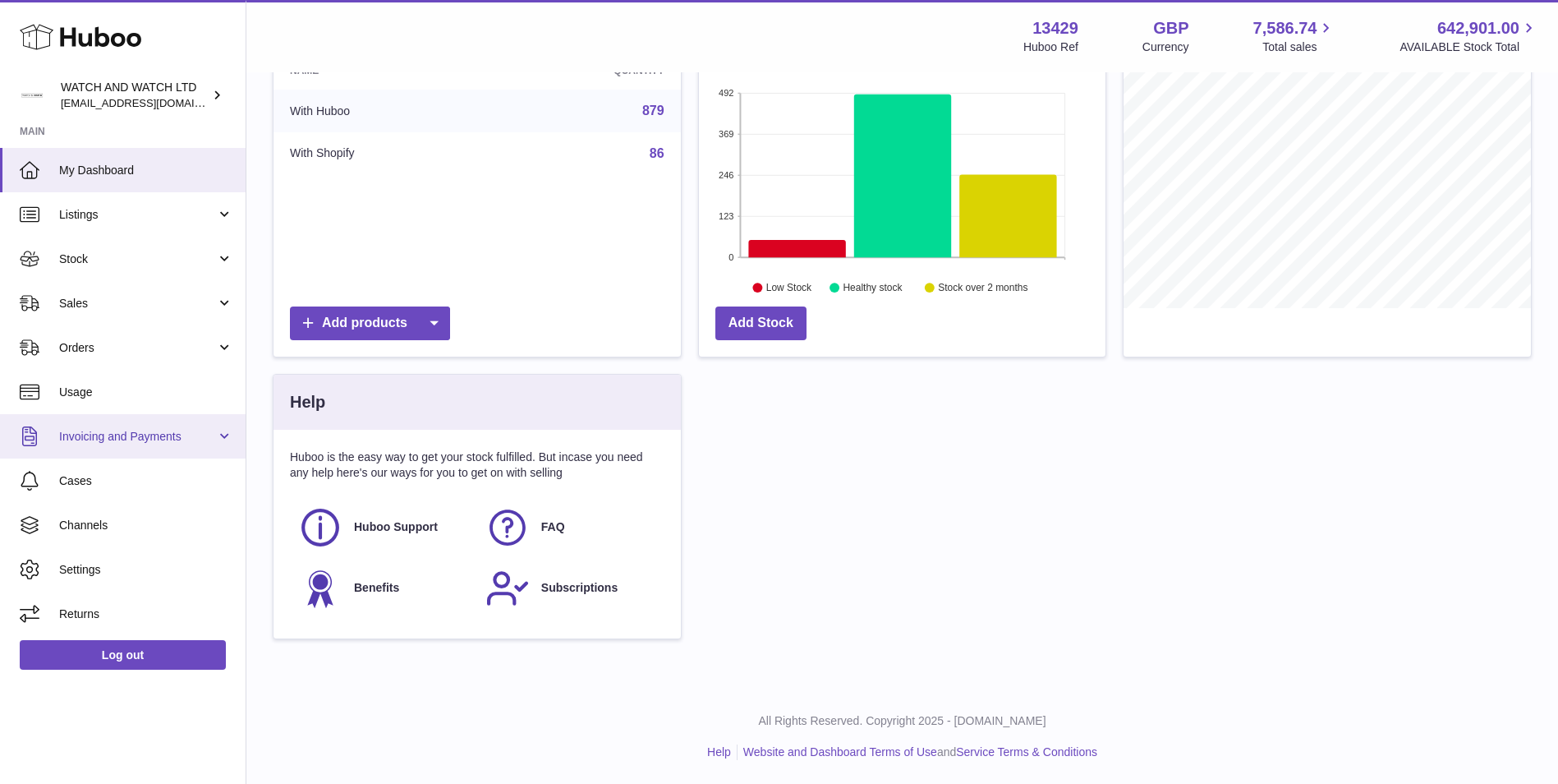
click at [102, 435] on span "Invoicing and Payments" at bounding box center [137, 436] width 156 height 16
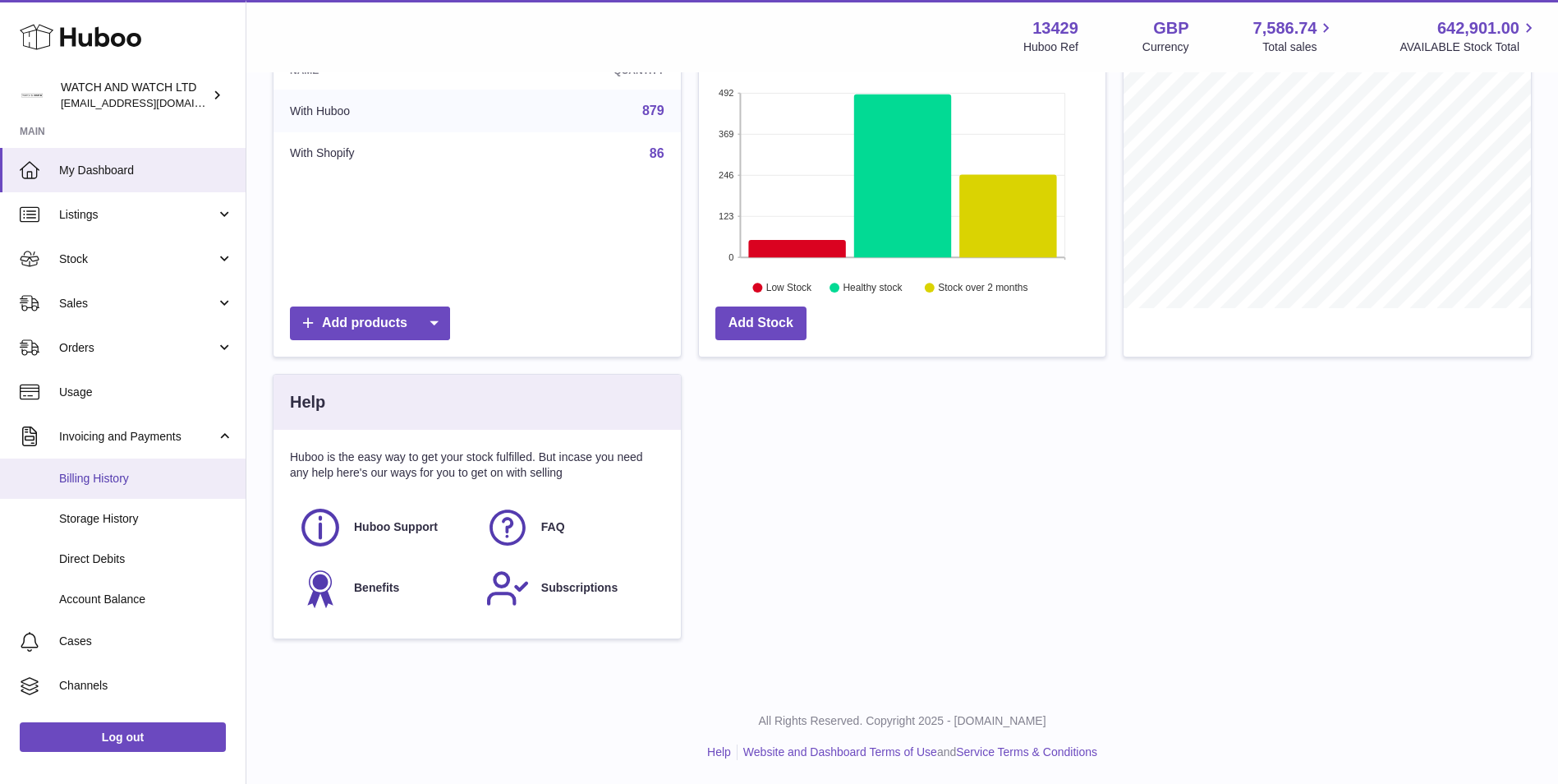
click at [122, 474] on span "Billing History" at bounding box center [146, 478] width 174 height 16
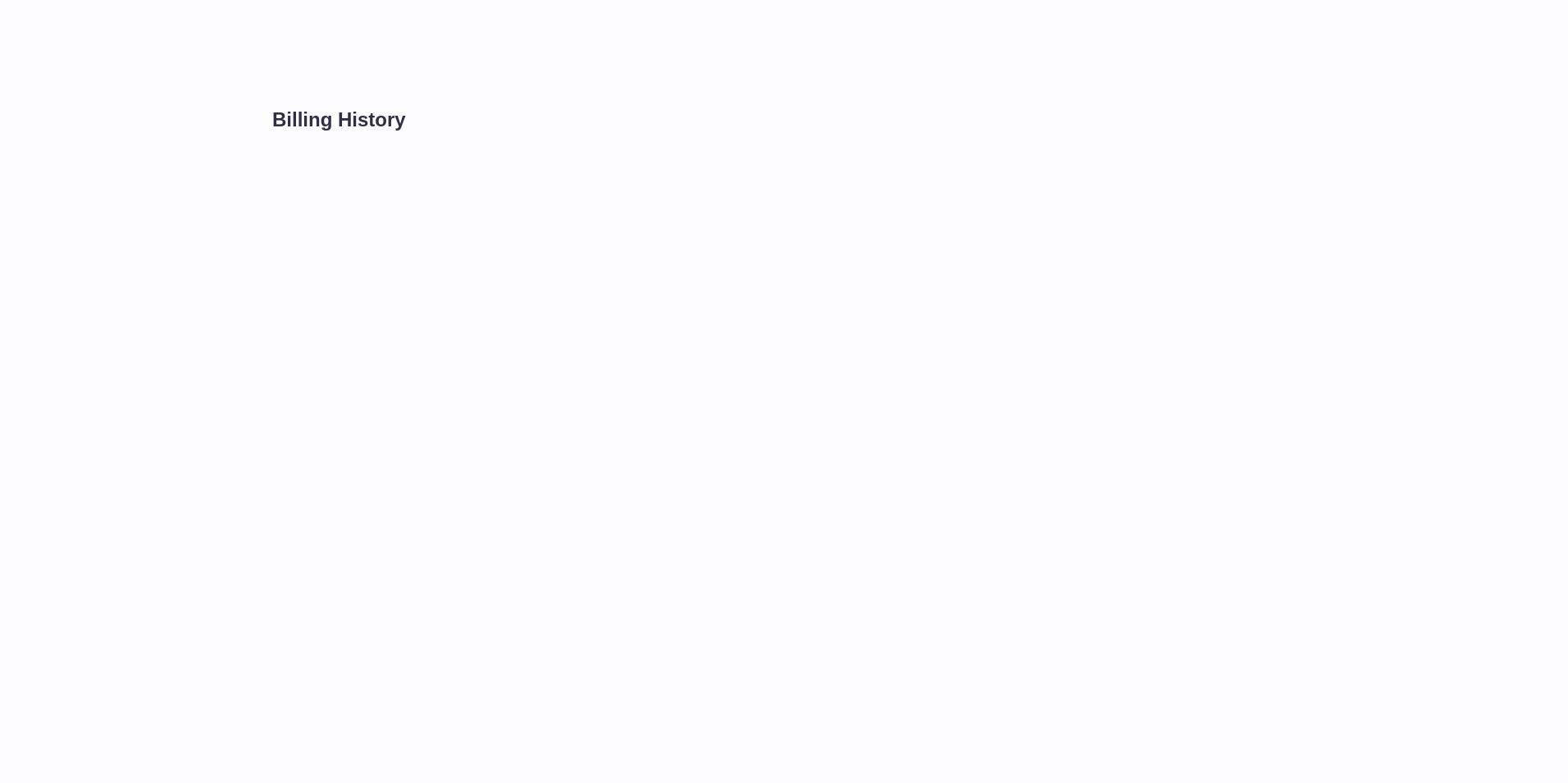
click at [320, 118] on h1 "Billing History" at bounding box center [907, 120] width 1269 height 26
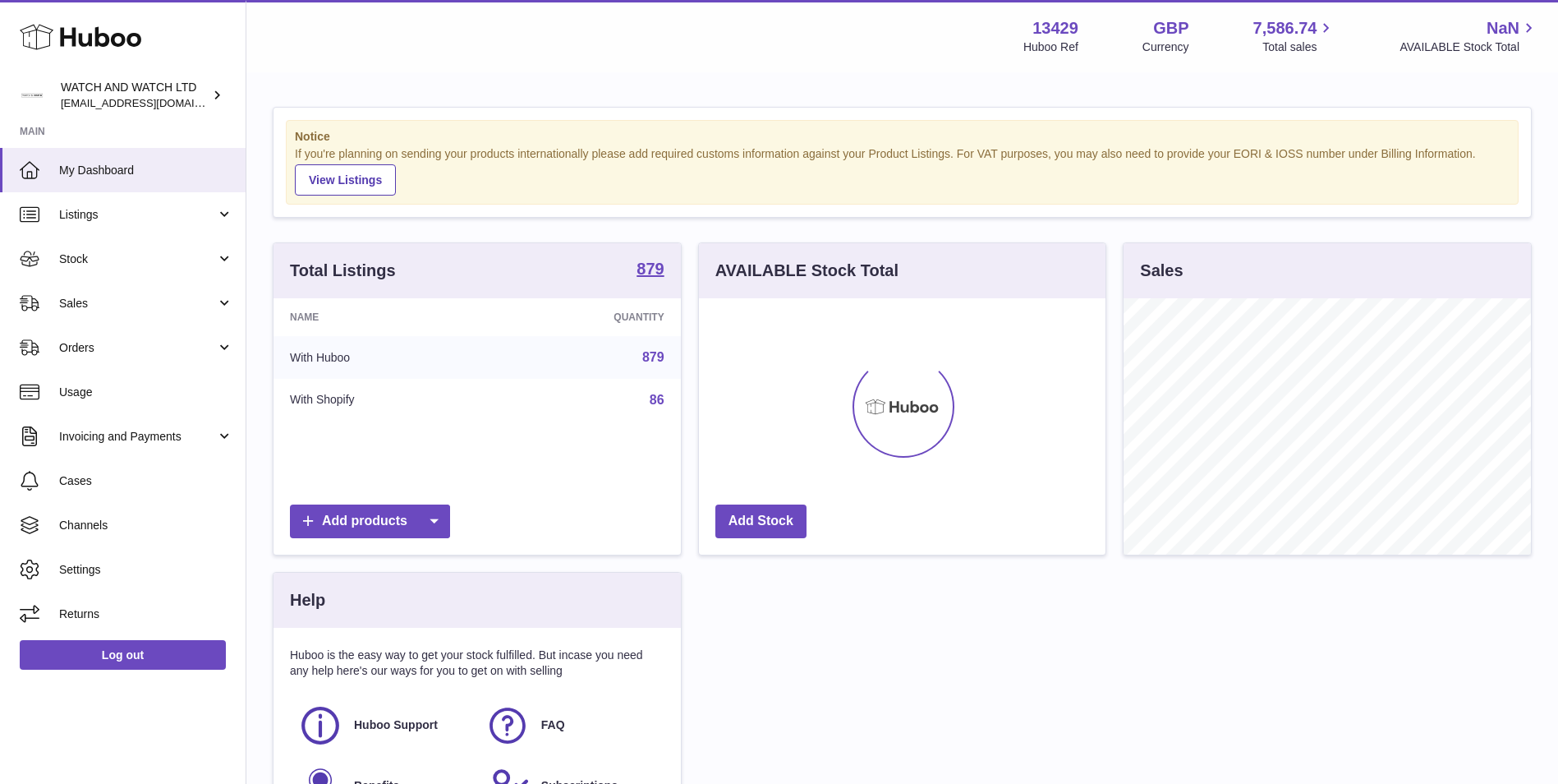
scroll to position [256, 406]
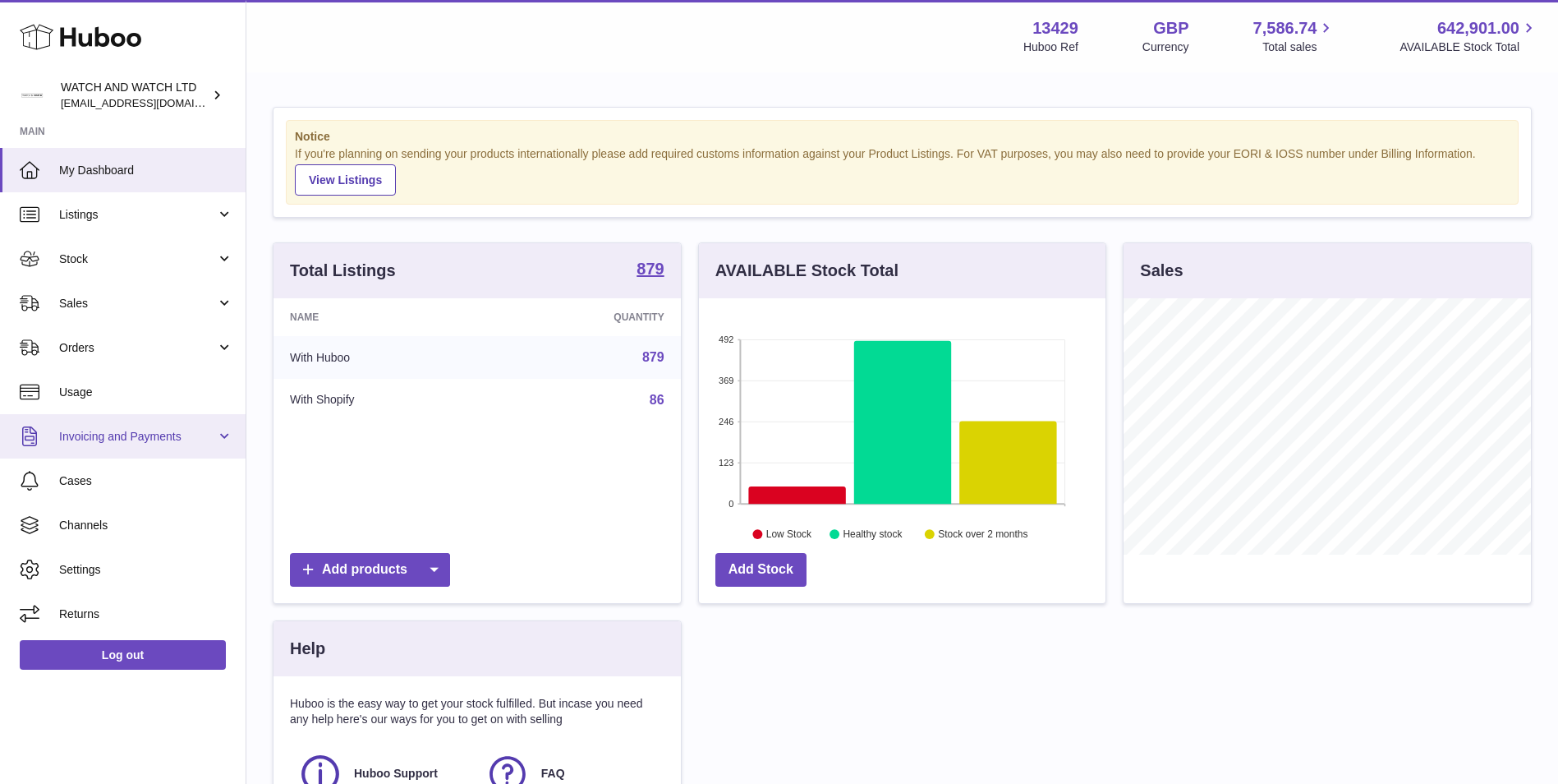
click at [156, 429] on span "Invoicing and Payments" at bounding box center [137, 436] width 156 height 16
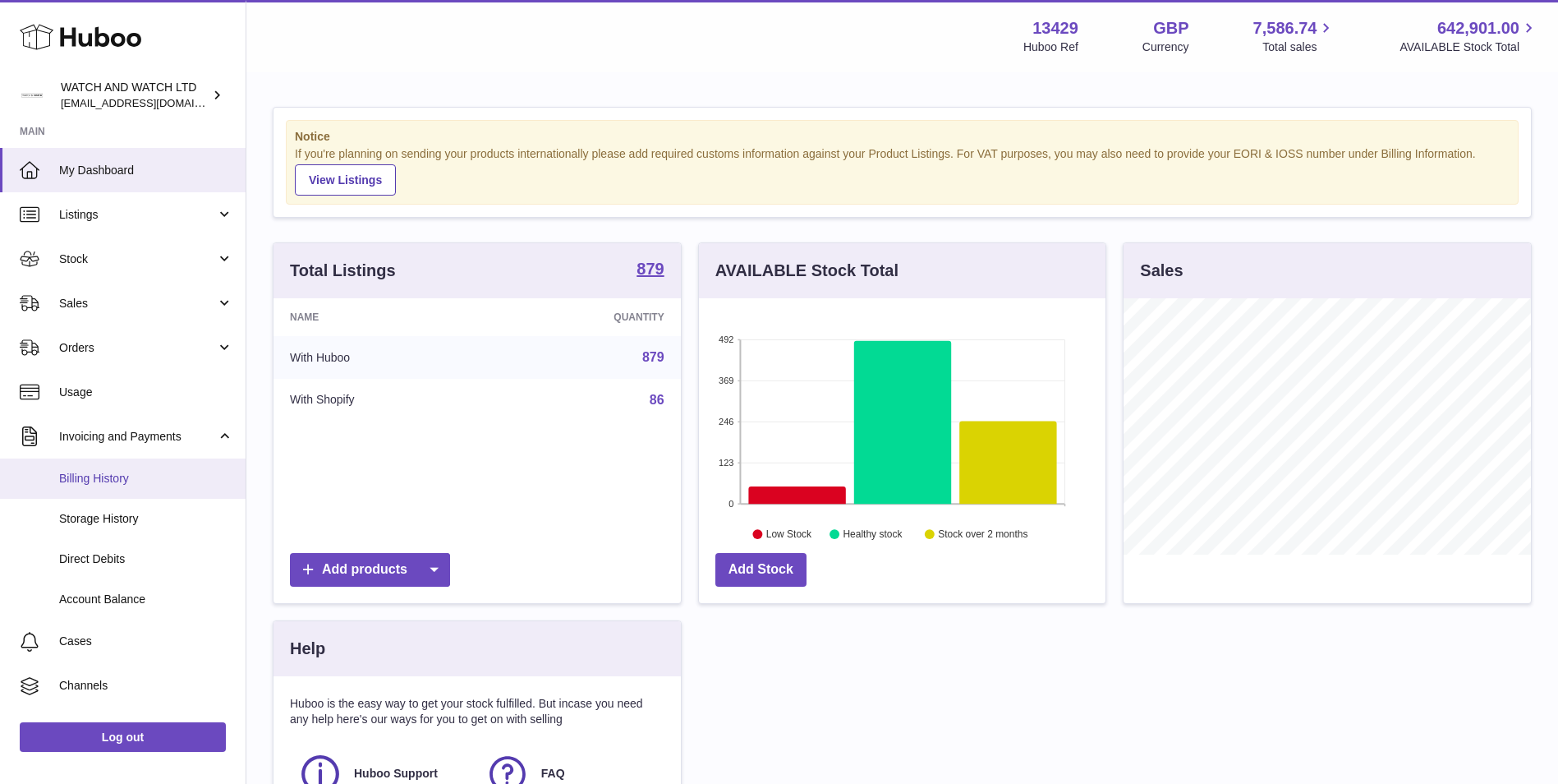
click at [148, 473] on span "Billing History" at bounding box center [146, 478] width 174 height 16
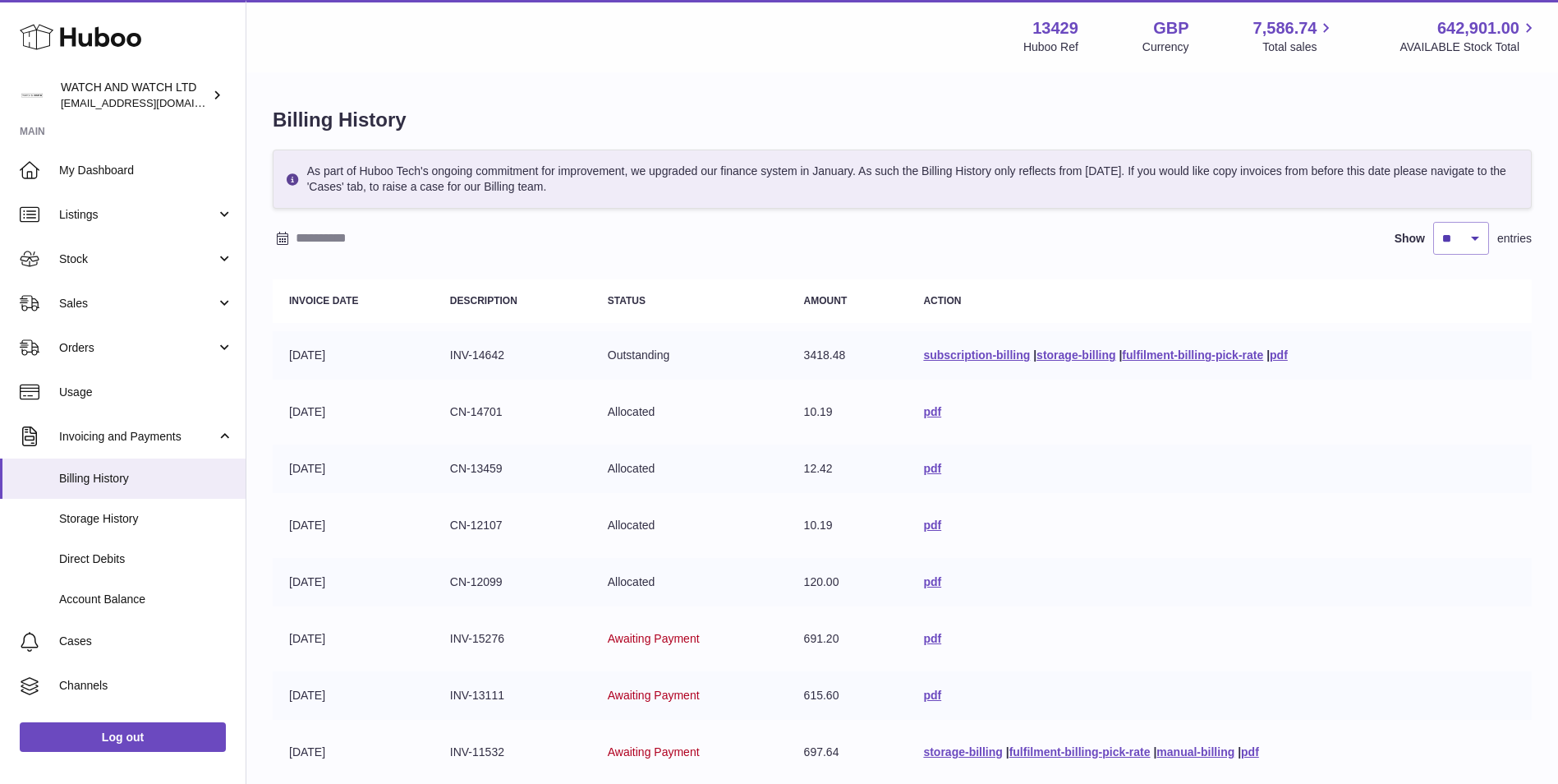
scroll to position [82, 0]
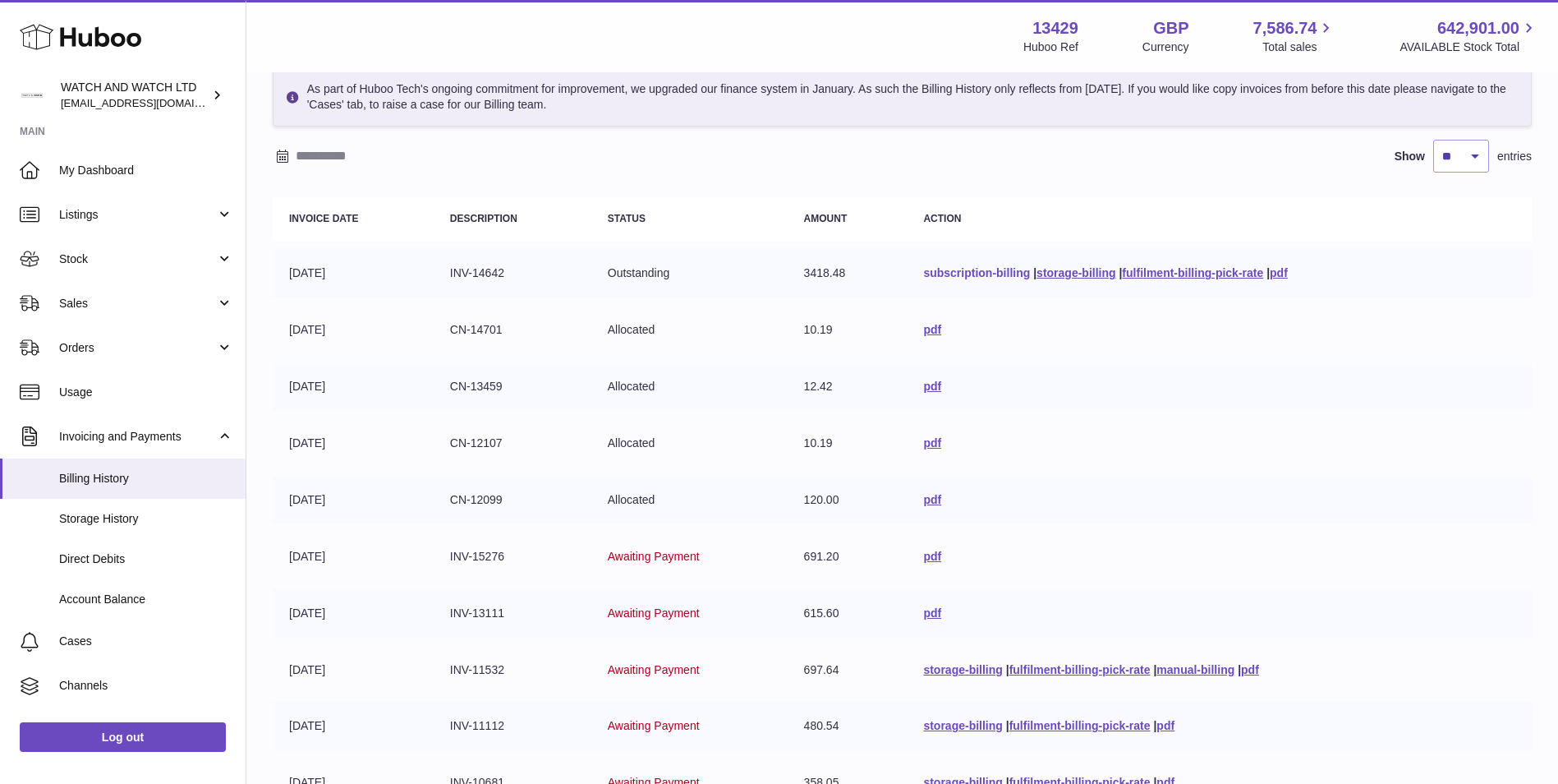
click at [989, 274] on link "subscription-billing" at bounding box center [976, 273] width 107 height 13
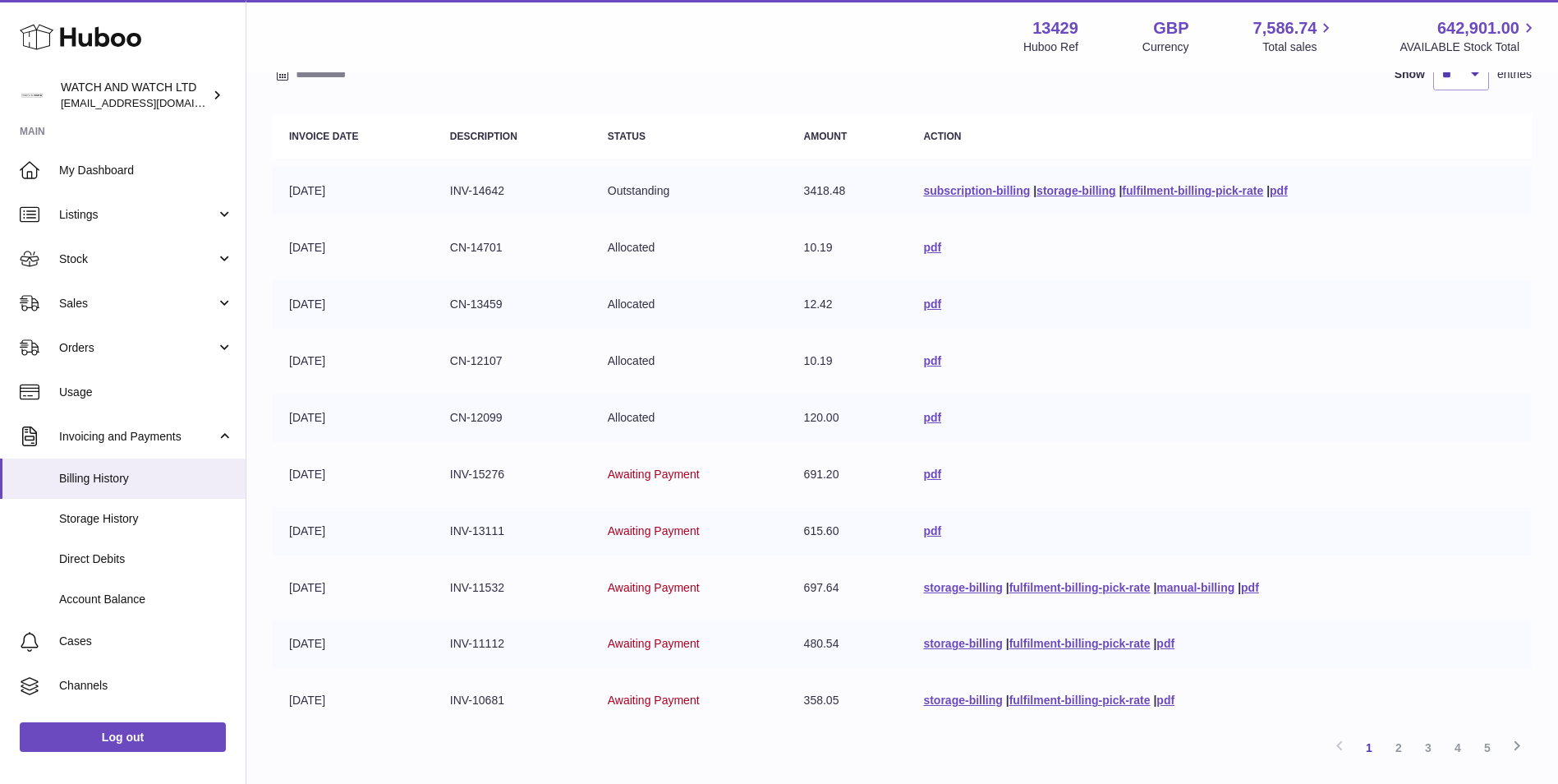
click at [1064, 502] on table "Invoice Date Description Status Amount Action 01-09-2025 INV-14642 Outstanding …" at bounding box center [902, 420] width 1259 height 626
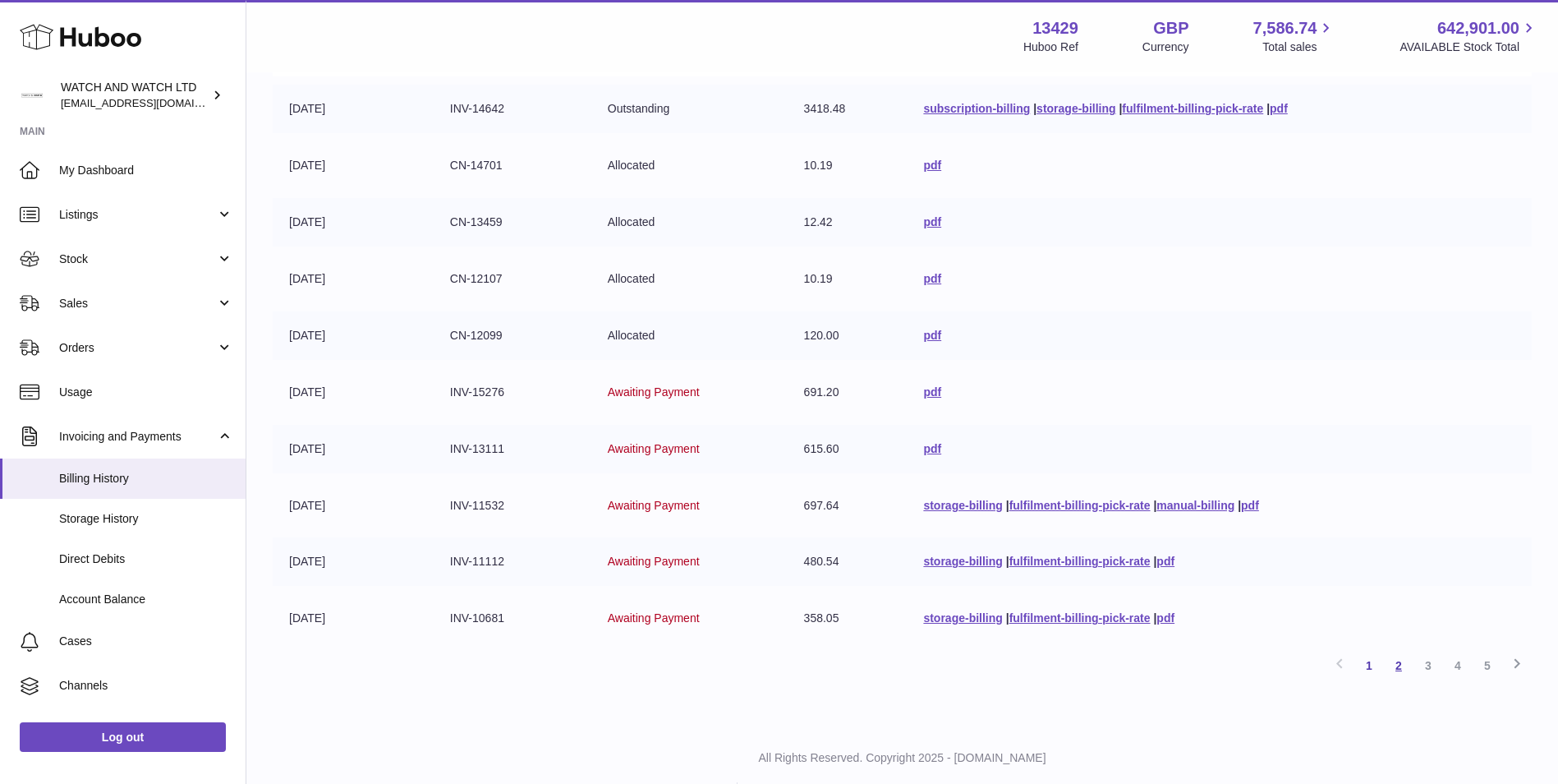
click at [1403, 673] on link "2" at bounding box center [1399, 665] width 29 height 29
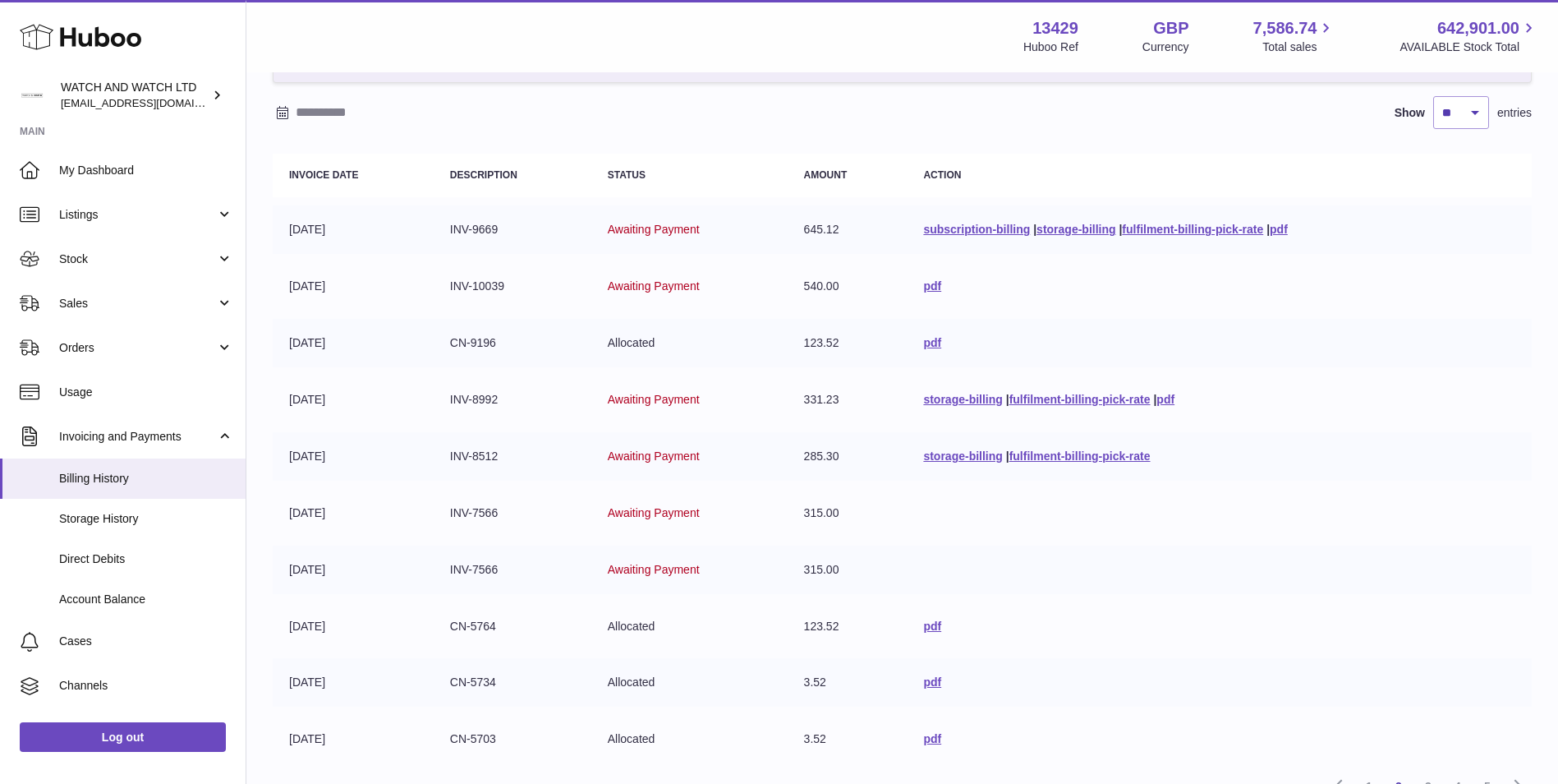
scroll to position [285, 0]
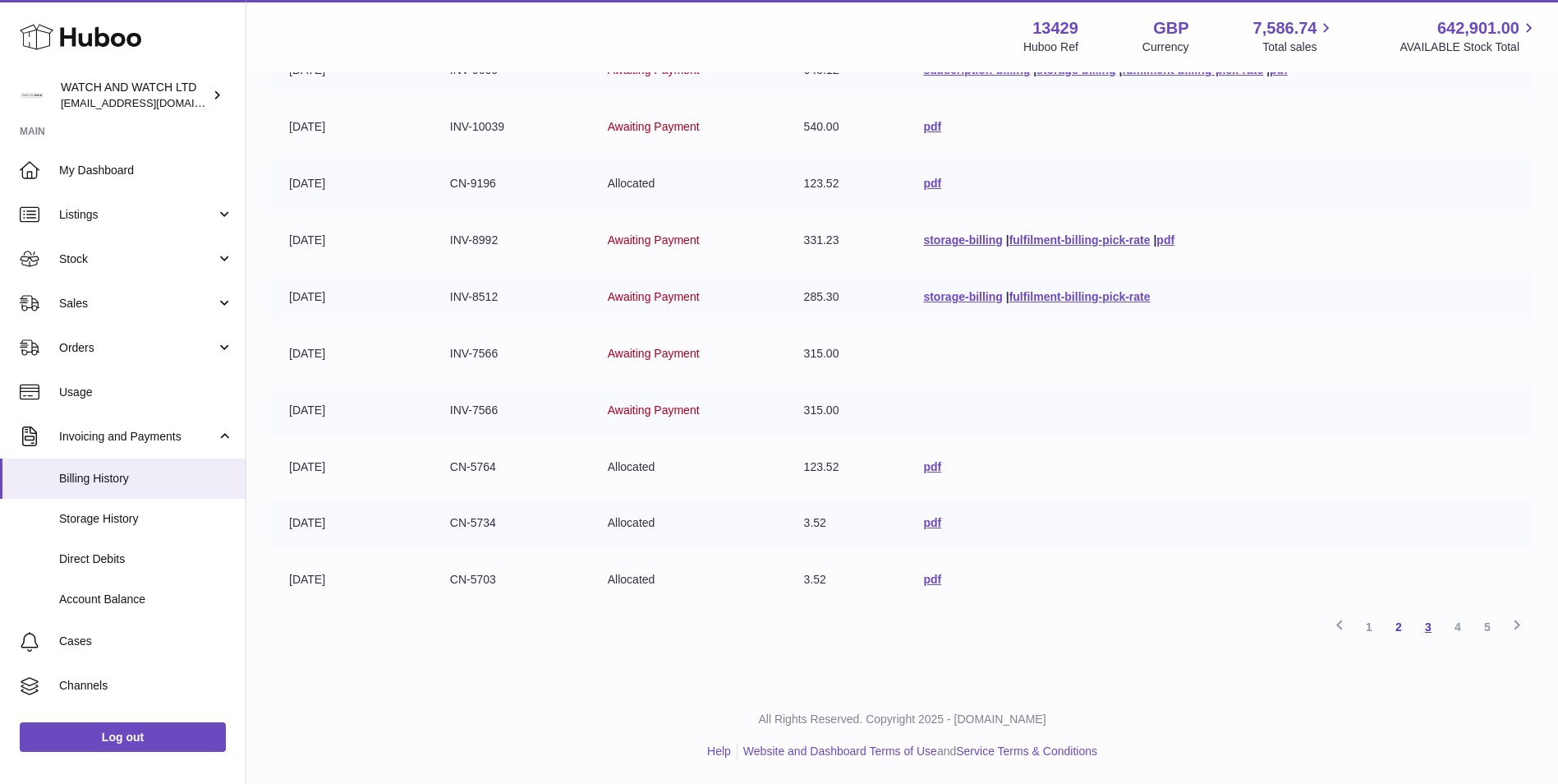
click at [1424, 632] on link "3" at bounding box center [1428, 627] width 29 height 29
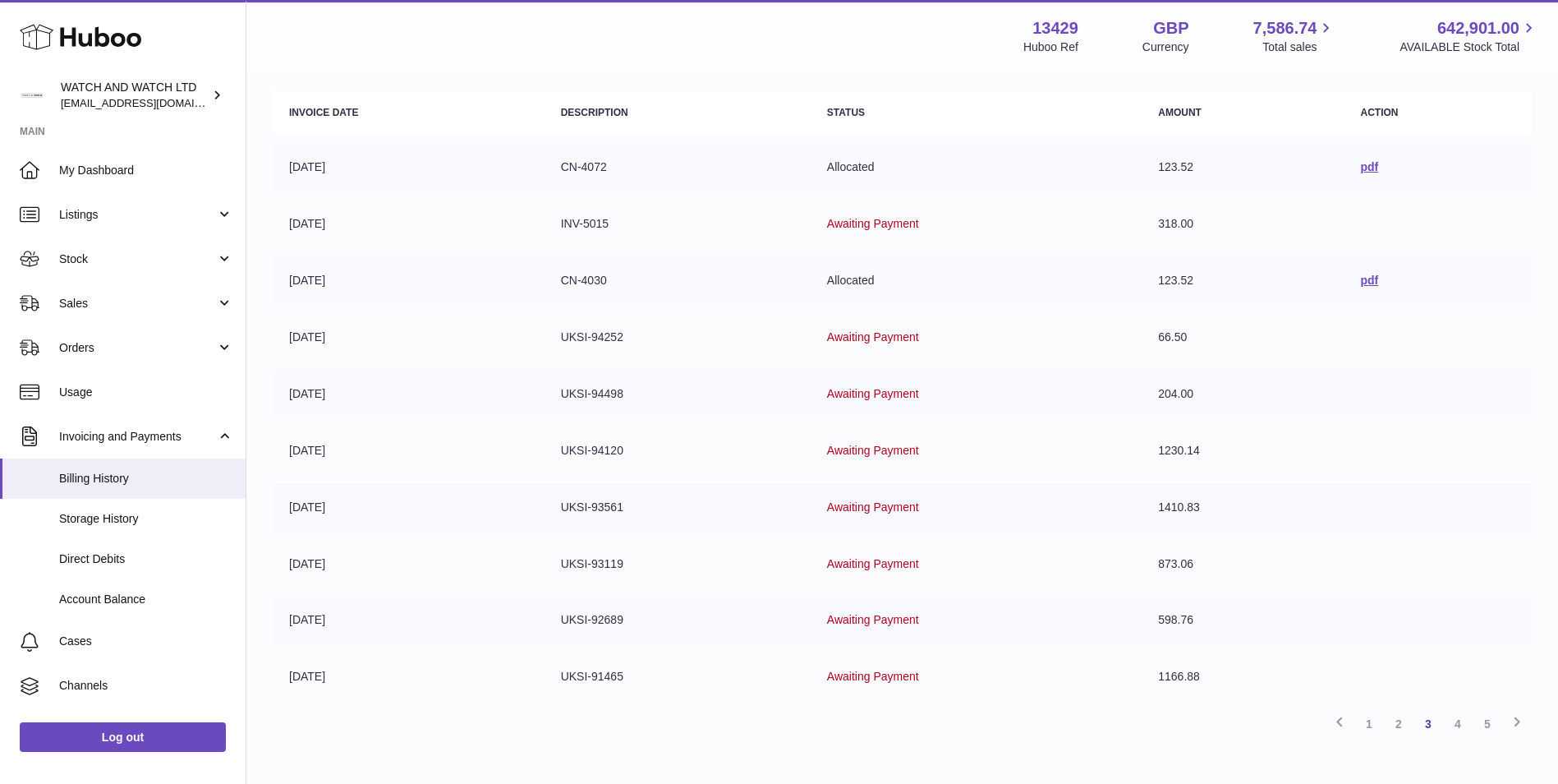
scroll to position [285, 0]
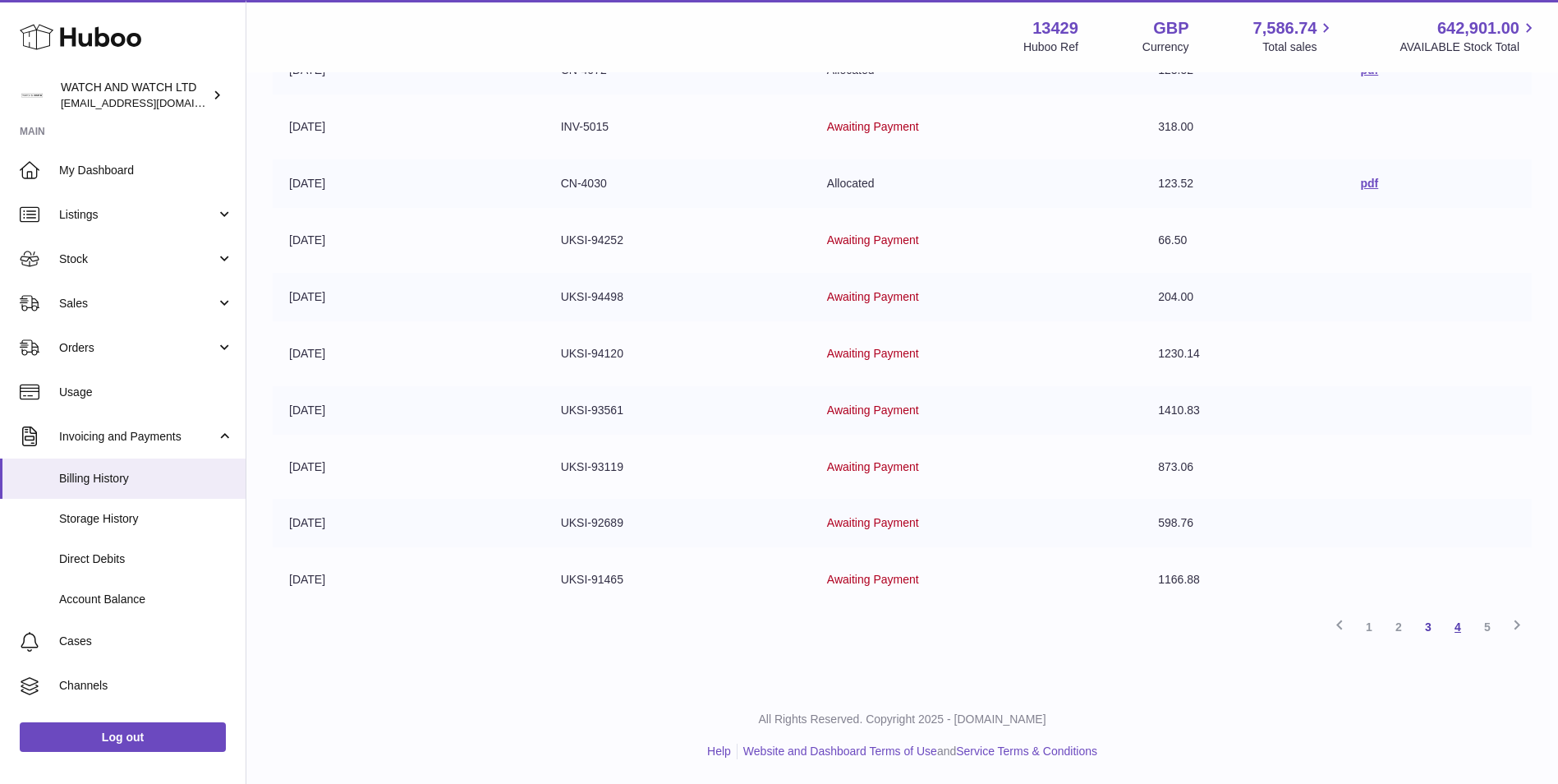
click at [1447, 633] on link "4" at bounding box center [1458, 627] width 29 height 29
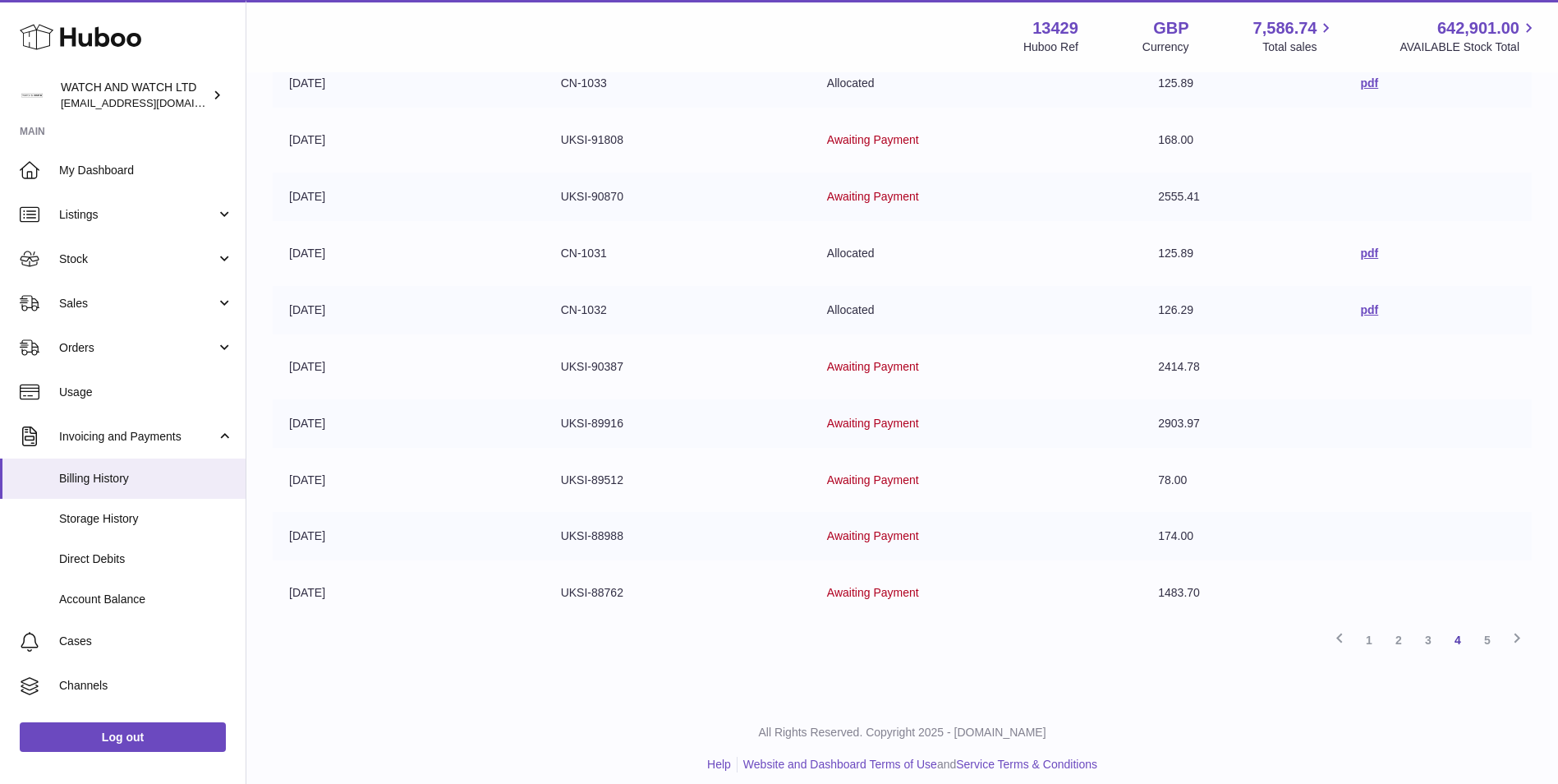
scroll to position [285, 0]
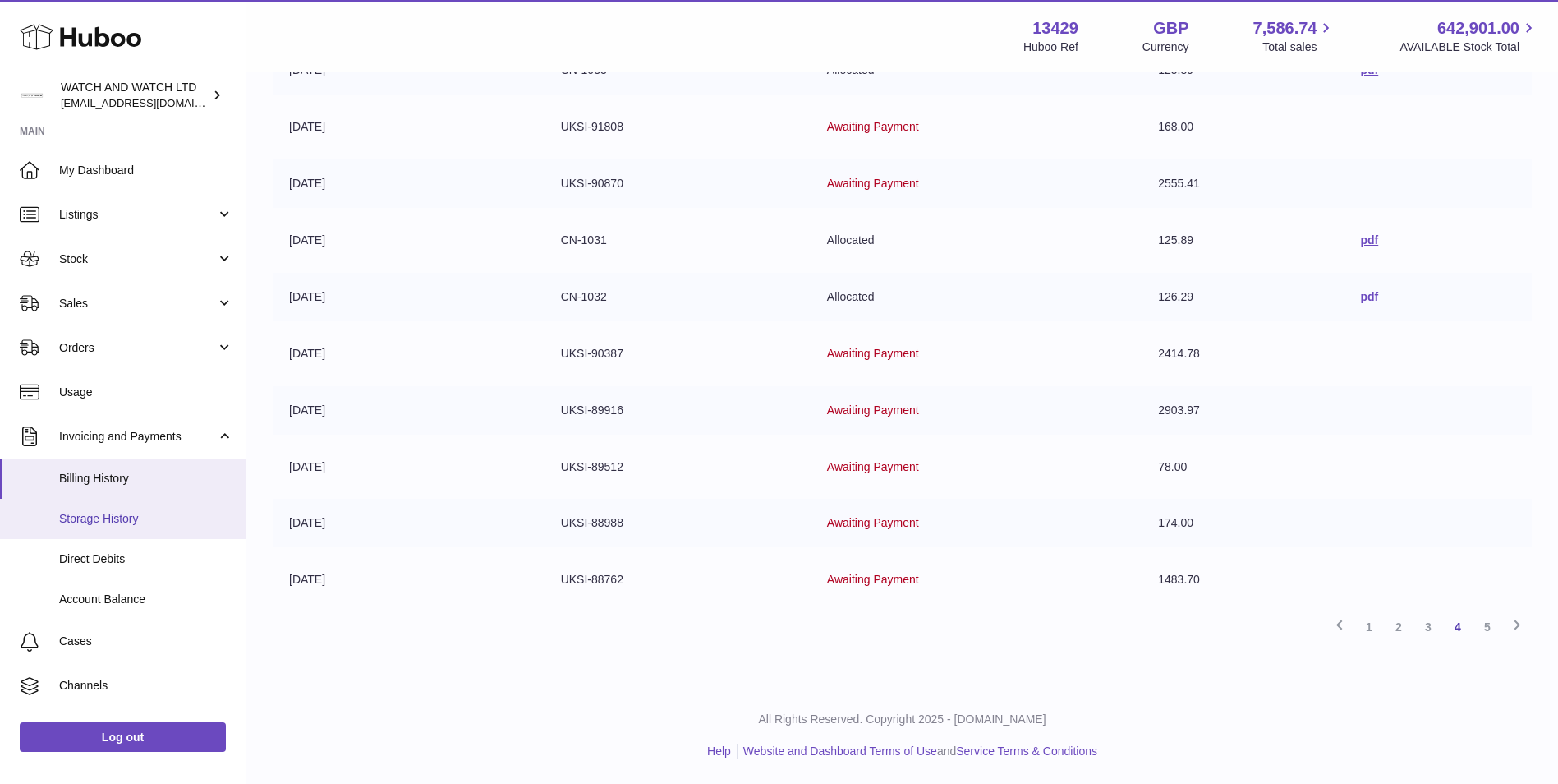
click at [147, 521] on span "Storage History" at bounding box center [146, 518] width 174 height 16
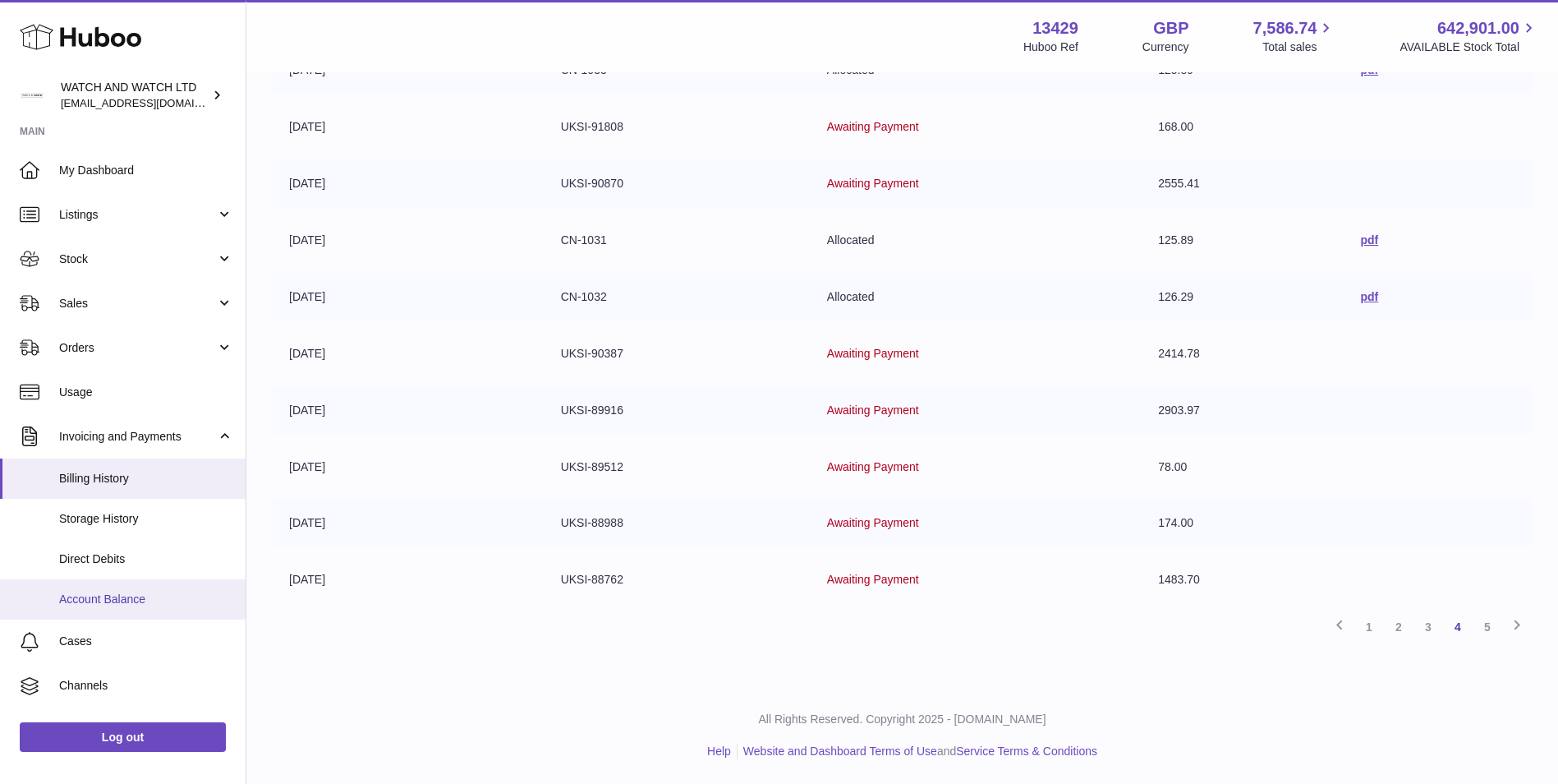
click at [162, 593] on span "Account Balance" at bounding box center [146, 598] width 174 height 16
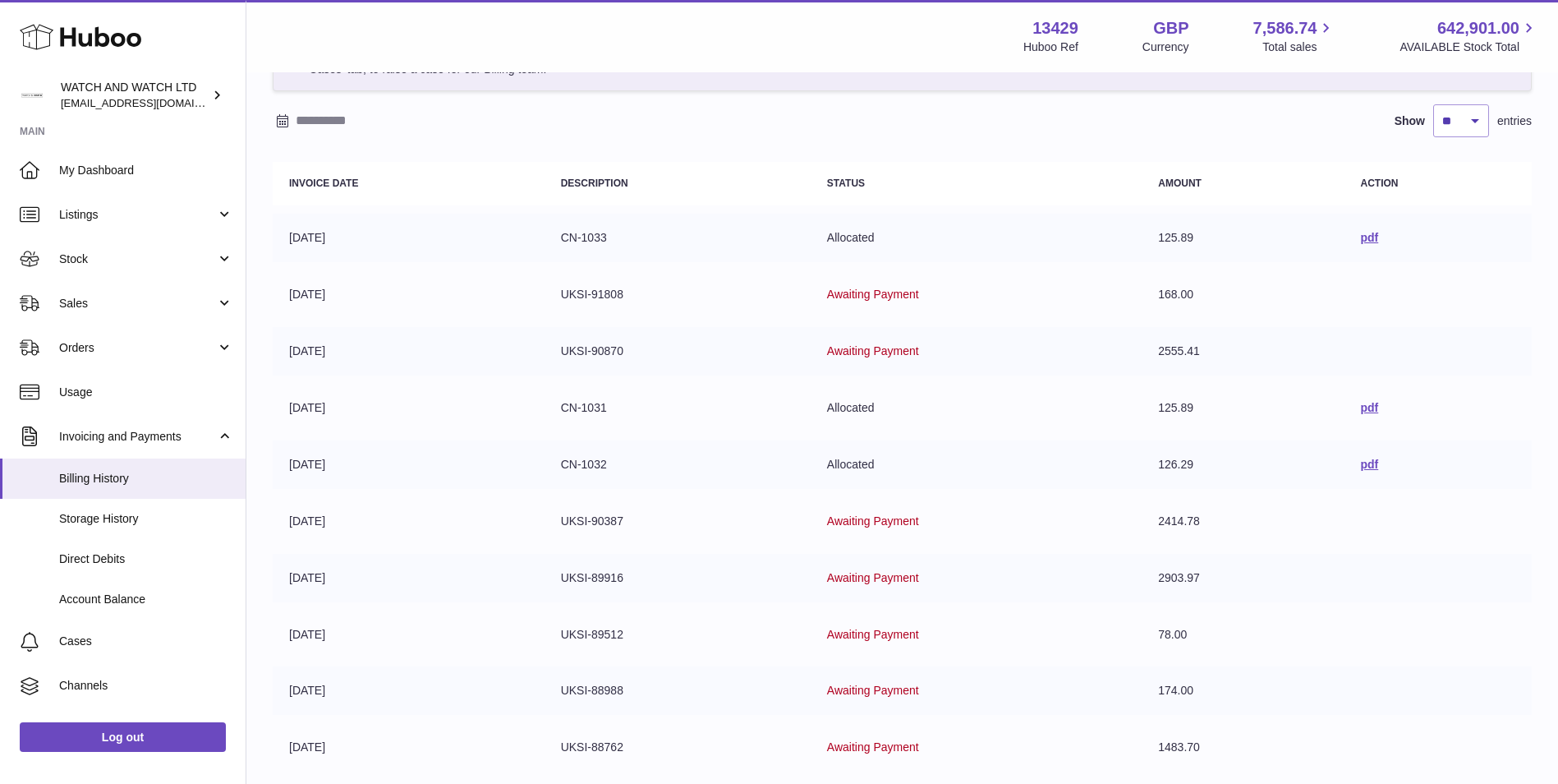
scroll to position [82, 0]
